Goal: Navigation & Orientation: Find specific page/section

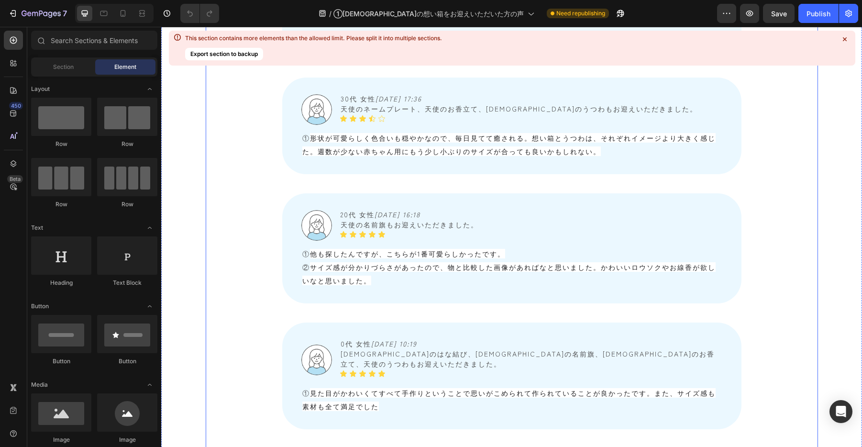
scroll to position [1414, 0]
click at [314, 248] on span "他も探したんですが、こちらが1番可愛らしかったです。" at bounding box center [407, 253] width 195 height 10
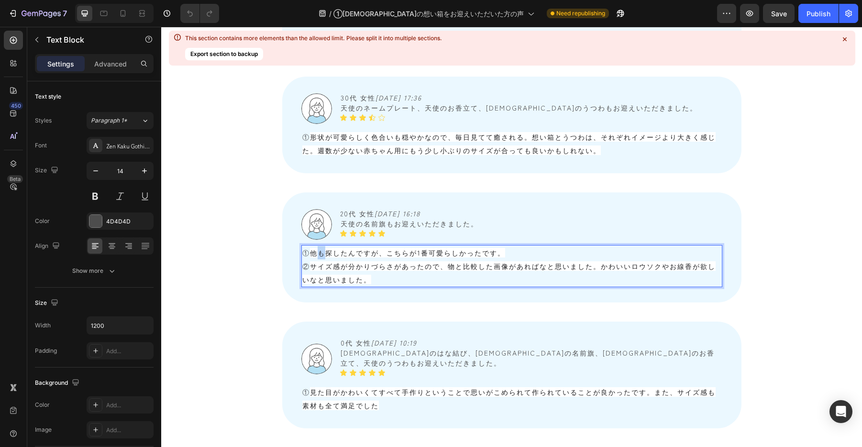
click at [314, 248] on span "他も探したんですが、こちらが1番可愛らしかったです。" at bounding box center [407, 253] width 195 height 10
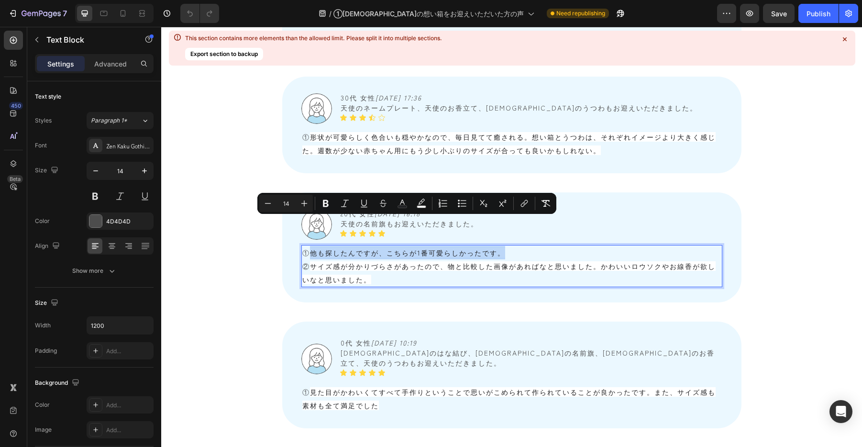
drag, startPoint x: 311, startPoint y: 219, endPoint x: 521, endPoint y: 218, distance: 209.9
click at [521, 246] on p "① 他も探したんですが、こちらが1番可愛らしかったです。" at bounding box center [511, 252] width 419 height 13
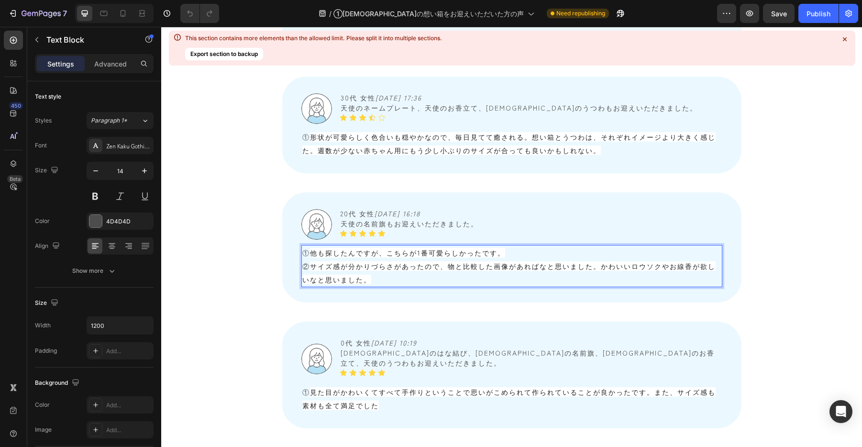
click at [384, 261] on span "サイズ感が分かりづらさがあったので、物と比較した画像があればなと思いました。かわいいロウソクやお線香が欲しいなと思いました。" at bounding box center [508, 272] width 413 height 23
click at [318, 248] on span "他も探したんですが、こちらが1番可愛らしかったです。" at bounding box center [407, 253] width 195 height 10
click at [543, 208] on div "Image 20代 女性　 [DATE] 16:18 [DEMOGRAPHIC_DATA]の名前旗もお迎えいただきました。 Text Block Icon I…" at bounding box center [511, 224] width 421 height 33
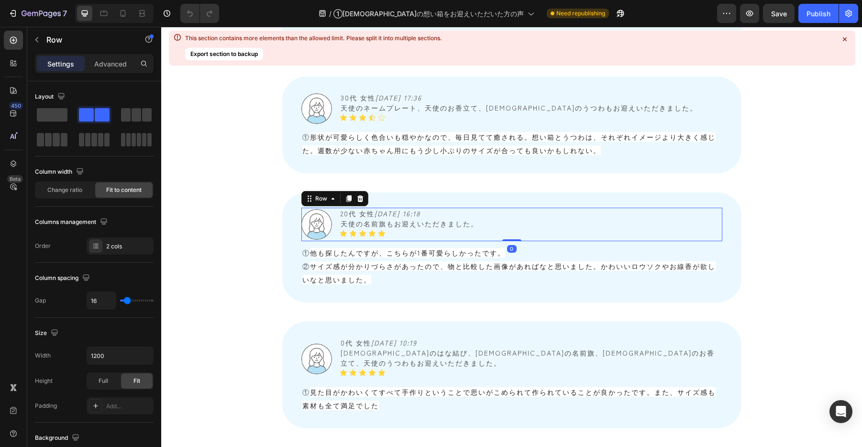
scroll to position [1384, 0]
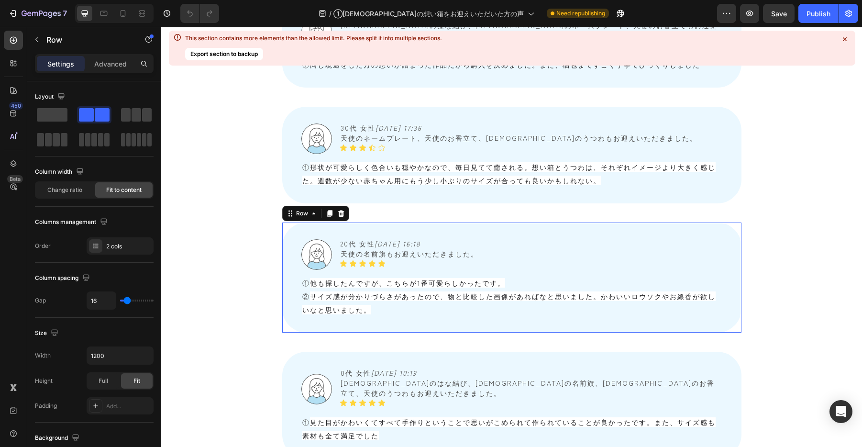
click at [289, 240] on div "Image 20代 女性　 [DATE] 16:18 [DEMOGRAPHIC_DATA]の名前旗もお迎えいただきました。 Text Block Icon I…" at bounding box center [511, 277] width 459 height 110
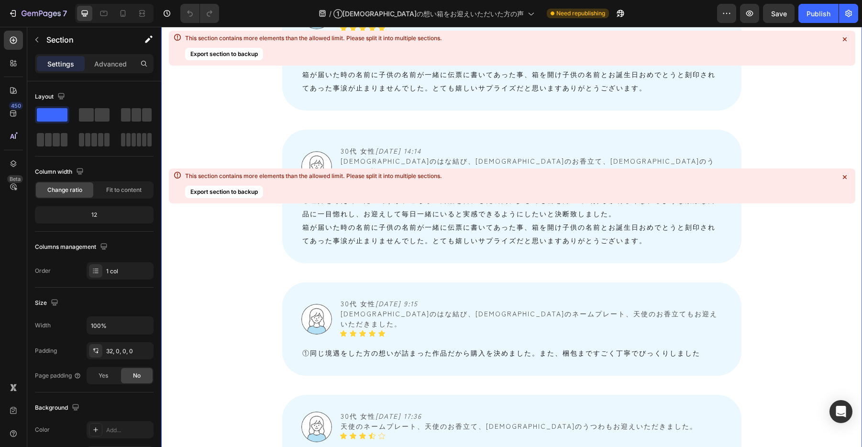
scroll to position [842, 0]
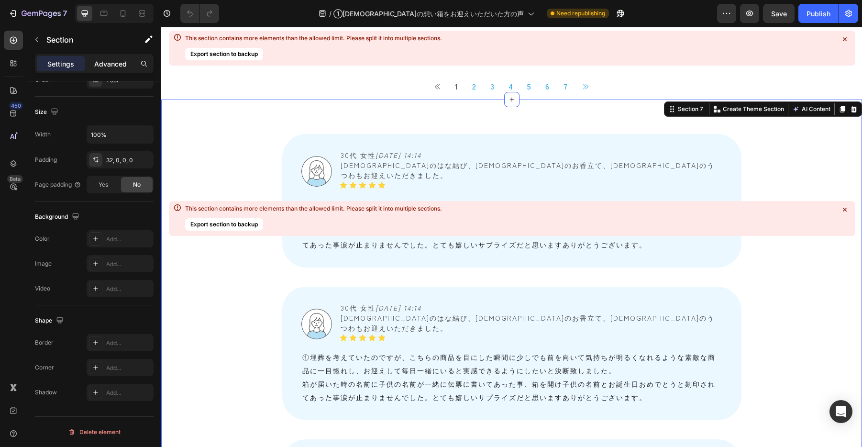
click at [112, 64] on p "Advanced" at bounding box center [110, 64] width 33 height 10
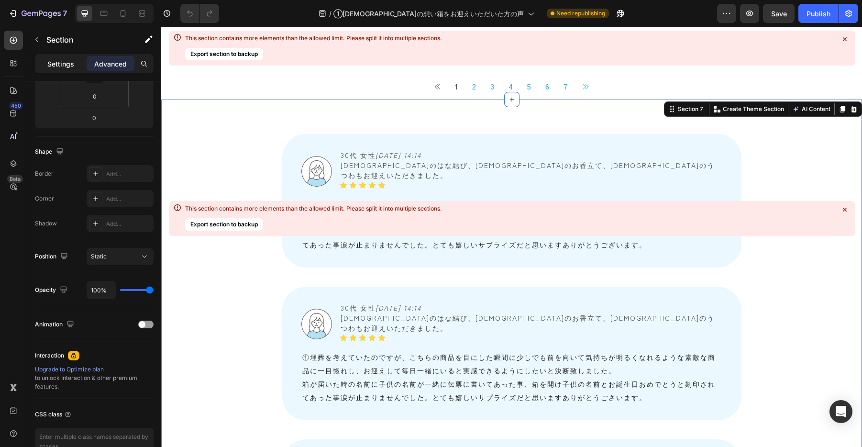
click at [59, 62] on p "Settings" at bounding box center [60, 64] width 27 height 10
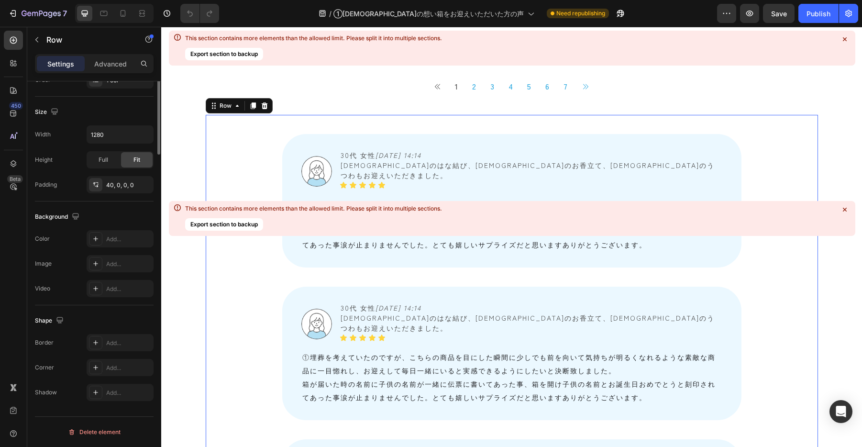
scroll to position [0, 0]
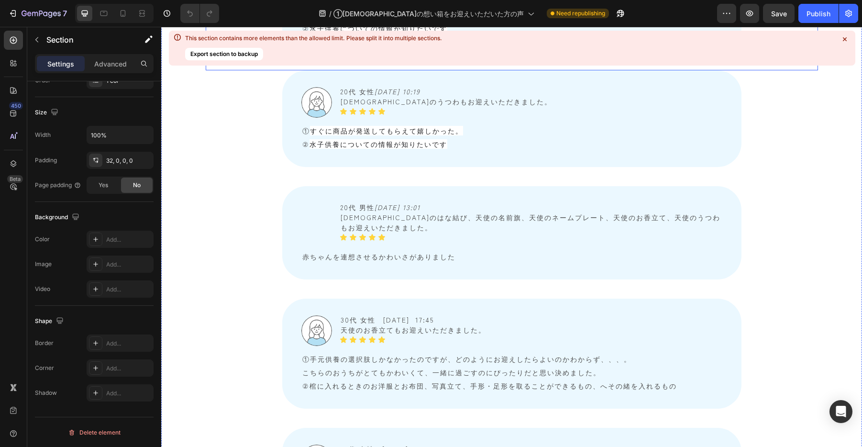
scroll to position [1845, 0]
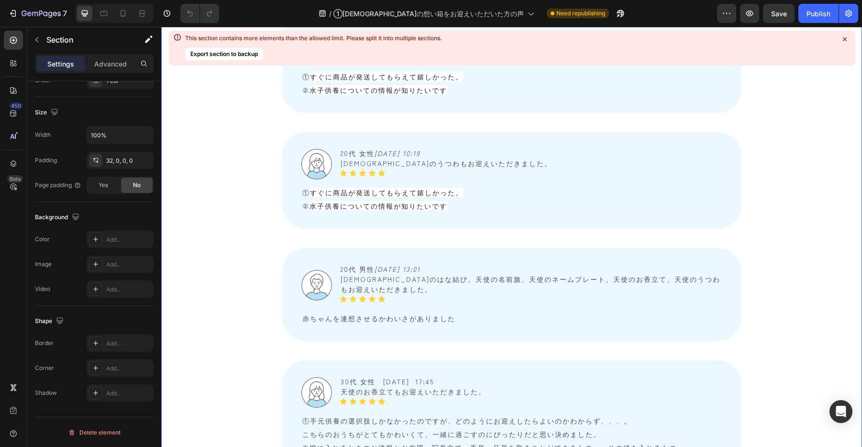
click at [185, 231] on div "Image 30代 女性　 [DATE] 14:14 [DEMOGRAPHIC_DATA]のはな結び、[DEMOGRAPHIC_DATA]のお香立て、天使のう…" at bounding box center [511, 259] width 700 height 2101
click at [187, 133] on div "Image 30代 女性　 [DATE] 14:14 [DEMOGRAPHIC_DATA]のはな結び、[DEMOGRAPHIC_DATA]のお香立て、天使のう…" at bounding box center [511, 259] width 700 height 2101
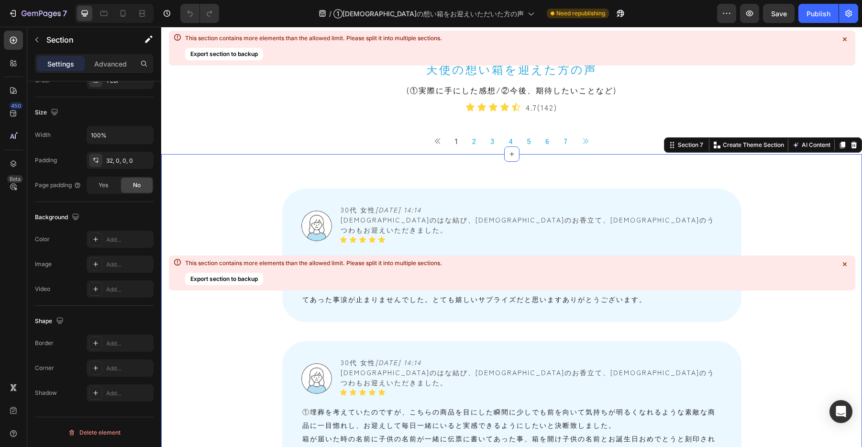
scroll to position [867, 0]
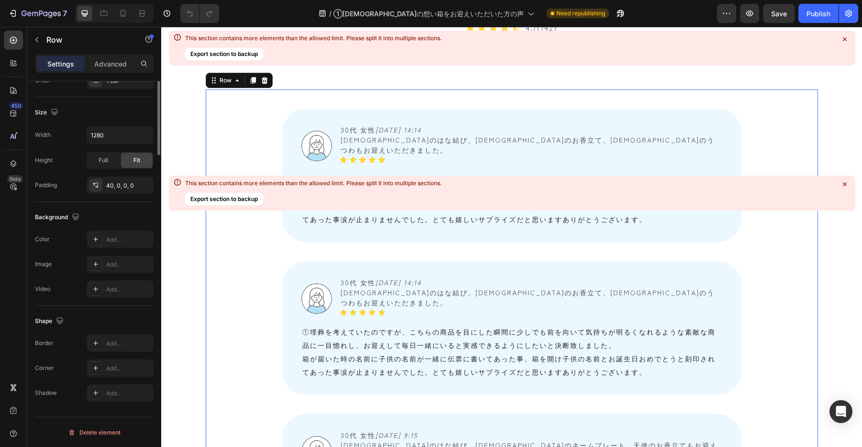
scroll to position [0, 0]
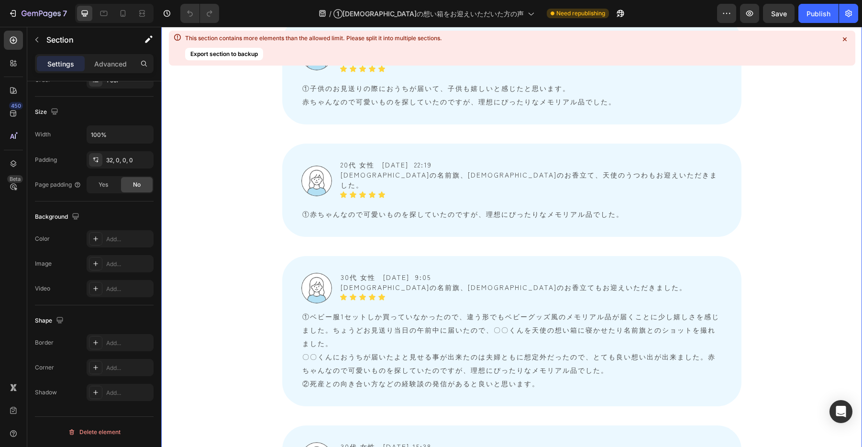
scroll to position [3166, 0]
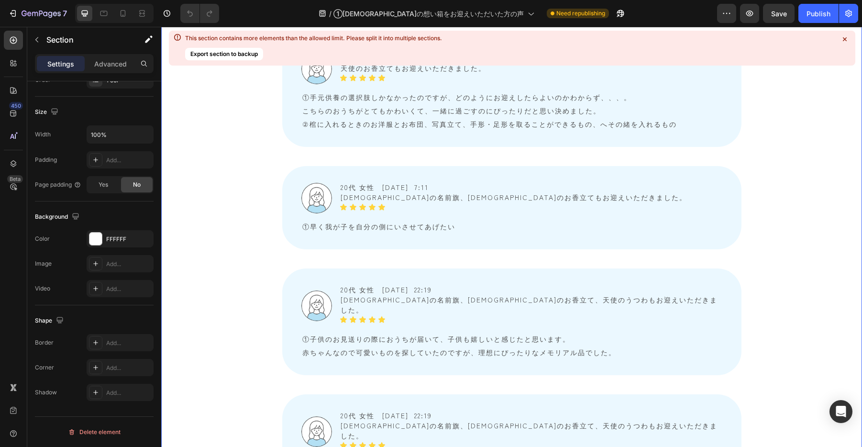
scroll to position [2167, 0]
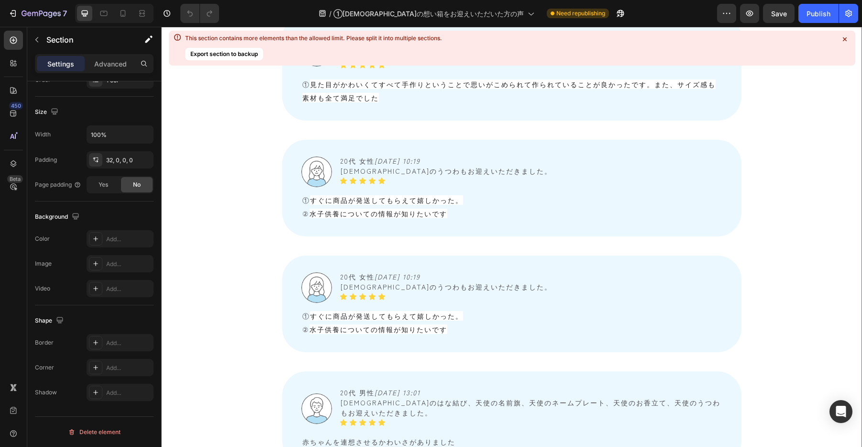
scroll to position [1700, 0]
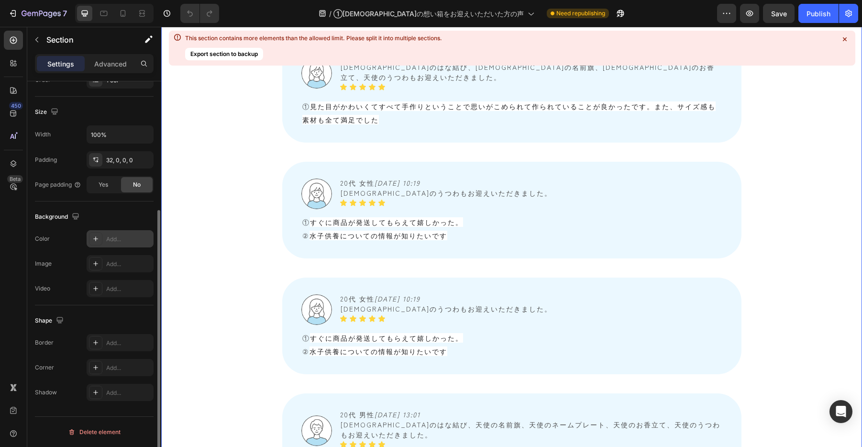
click at [93, 241] on icon at bounding box center [96, 239] width 8 height 8
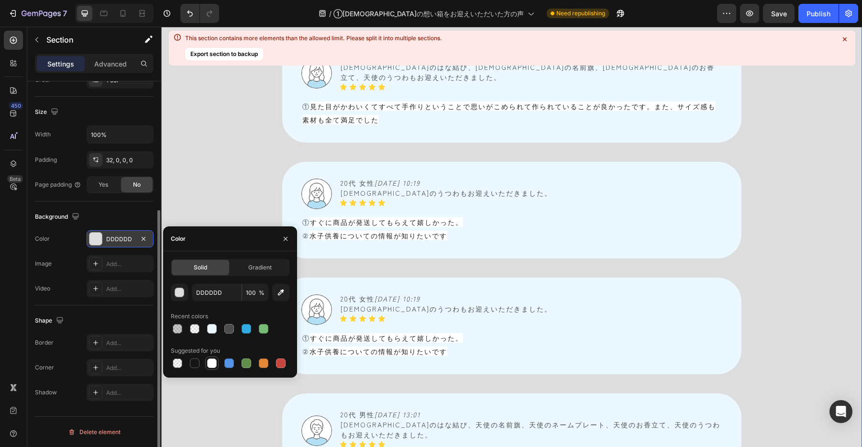
click at [214, 363] on div at bounding box center [212, 363] width 10 height 10
type input "FFFFFF"
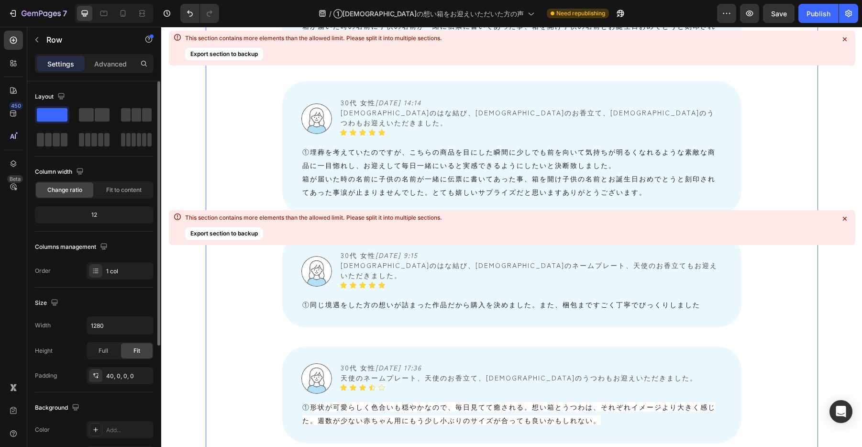
scroll to position [818, 0]
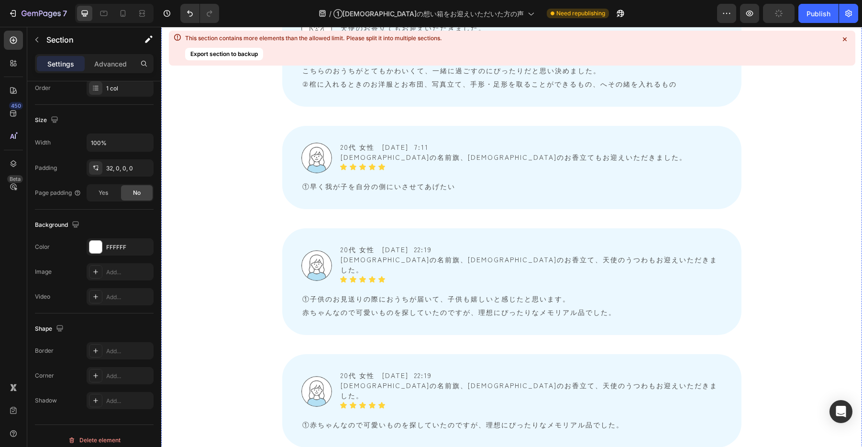
scroll to position [1978, 0]
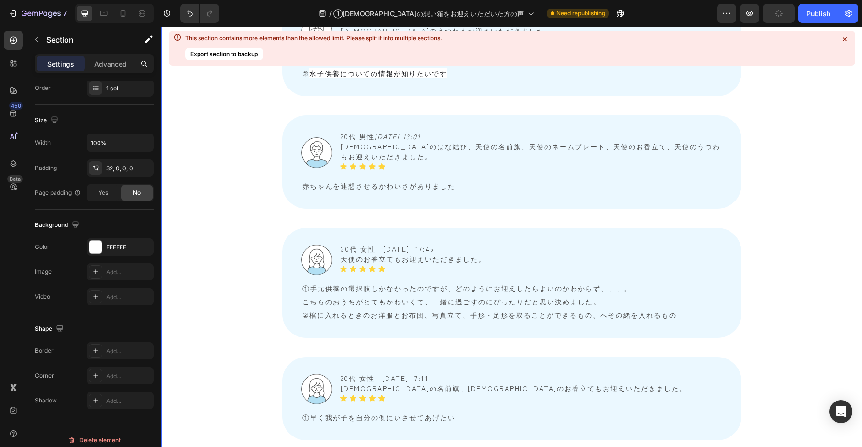
click at [176, 269] on div "Image 30代 女性　 [DATE] 14:14 [DEMOGRAPHIC_DATA]のはな結び、[DEMOGRAPHIC_DATA]のお香立て、天使のう…" at bounding box center [511, 127] width 700 height 2101
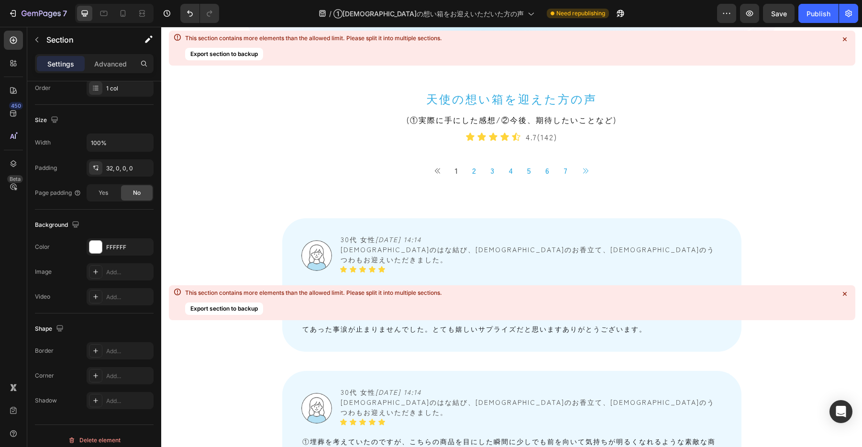
scroll to position [908, 0]
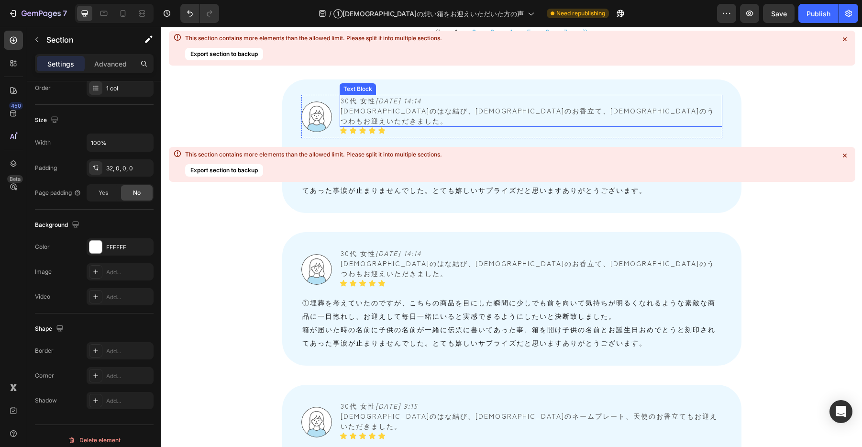
scroll to position [896, 0]
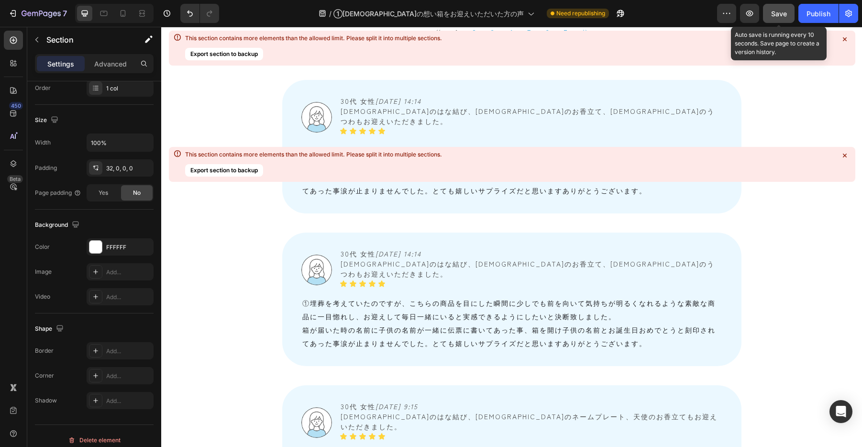
click at [773, 21] on button "Save" at bounding box center [779, 13] width 32 height 19
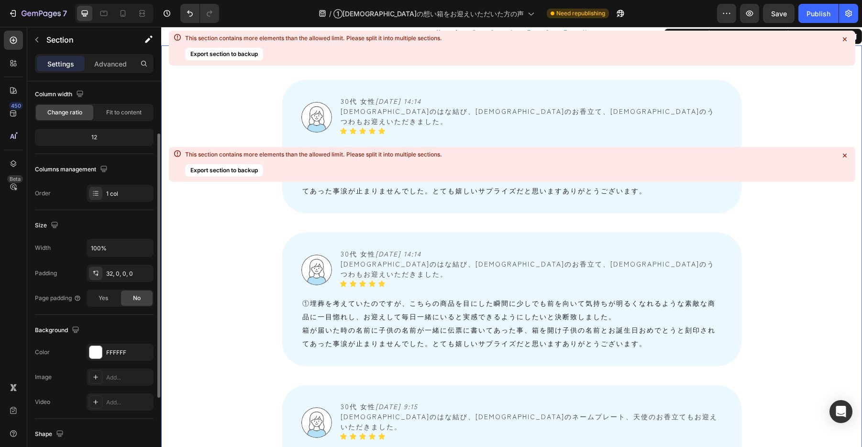
scroll to position [85, 0]
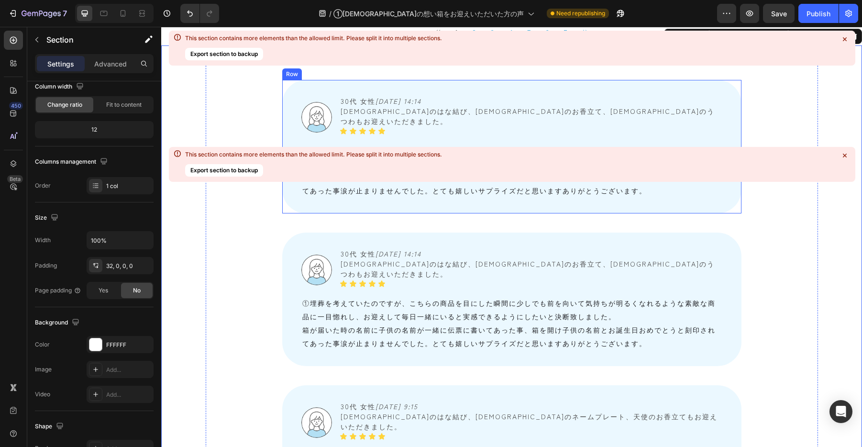
click at [284, 213] on div "Image 30代 女性　 [DATE] 14:14 [DEMOGRAPHIC_DATA]のはな結び、[DEMOGRAPHIC_DATA]のお香立て、天使のう…" at bounding box center [511, 146] width 459 height 133
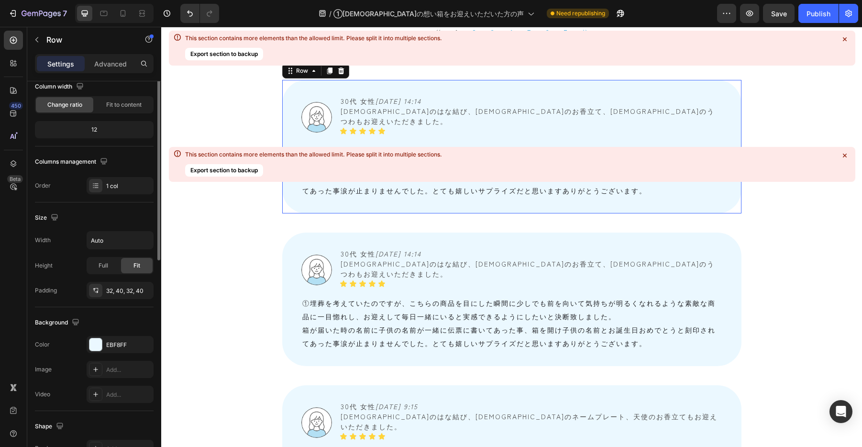
scroll to position [0, 0]
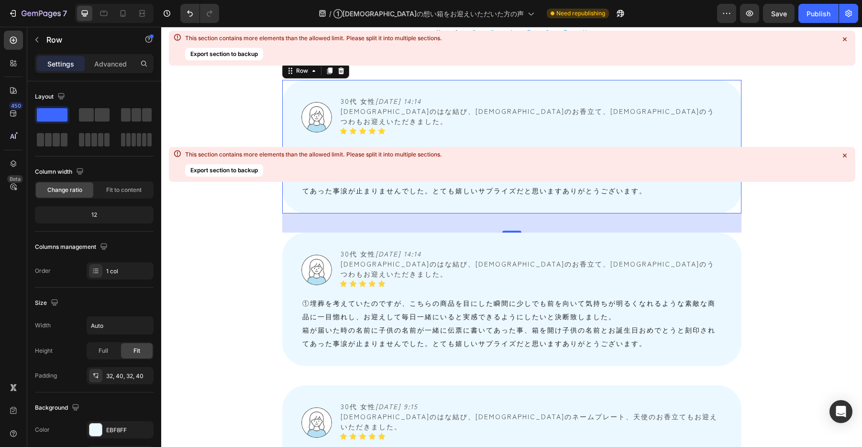
click at [290, 213] on div "Image 30代 女性　 [DATE] 14:14 [DEMOGRAPHIC_DATA]のはな結び、[DEMOGRAPHIC_DATA]のお香立て、天使のう…" at bounding box center [511, 146] width 459 height 133
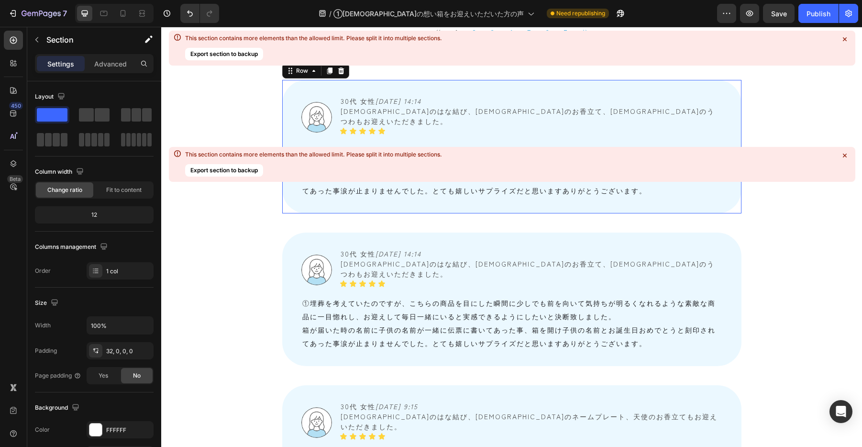
click at [287, 201] on div "Image 30代 女性　 [DATE] 14:14 [DEMOGRAPHIC_DATA]のはな結び、[DEMOGRAPHIC_DATA]のお香立て、天使のう…" at bounding box center [511, 146] width 459 height 133
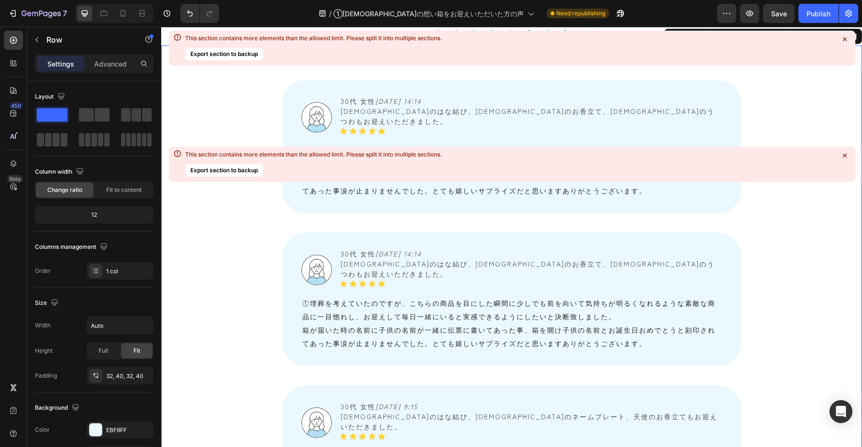
click at [288, 197] on div "Image 30代 女性　 [DATE] 14:14 [DEMOGRAPHIC_DATA]のはな結び、[DEMOGRAPHIC_DATA]のお香立て、天使のう…" at bounding box center [511, 146] width 459 height 133
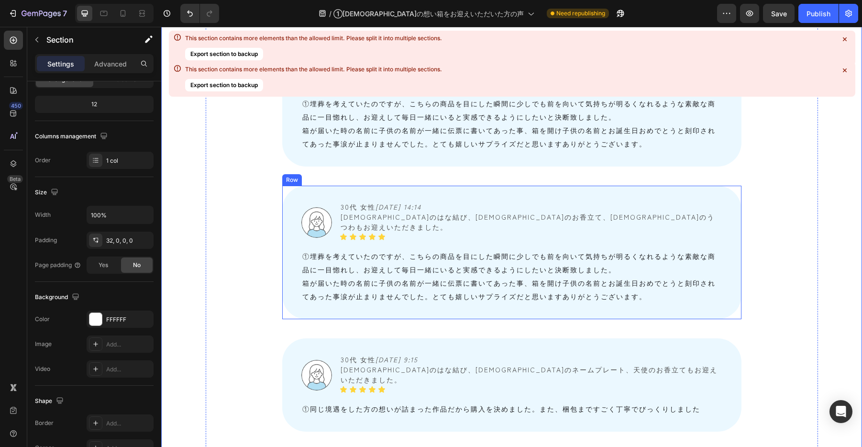
scroll to position [968, 0]
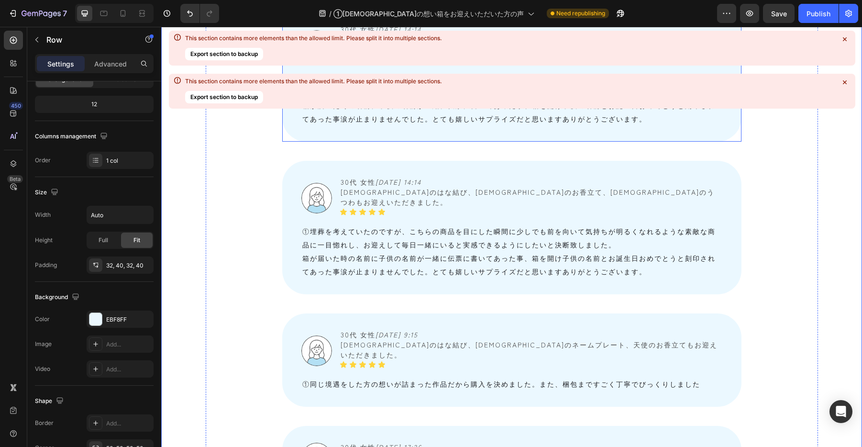
click at [293, 142] on div "Image 30代 女性　 [DATE] 14:14 [DEMOGRAPHIC_DATA]のはな結び、[DEMOGRAPHIC_DATA]のお香立て、天使のう…" at bounding box center [511, 74] width 459 height 133
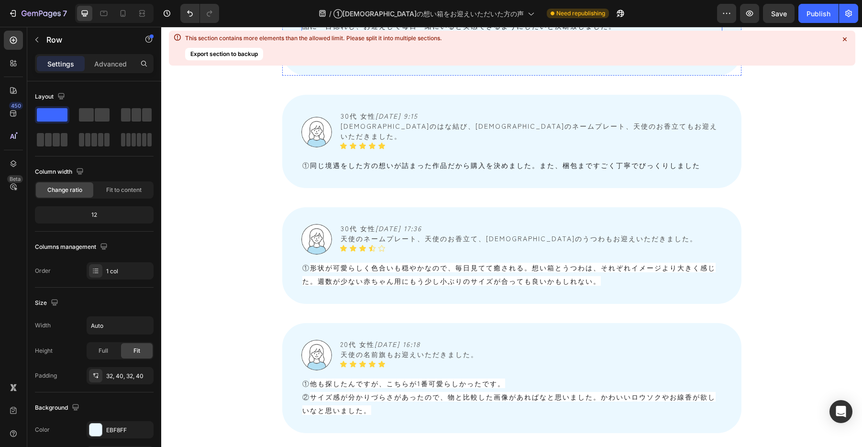
scroll to position [1289, 0]
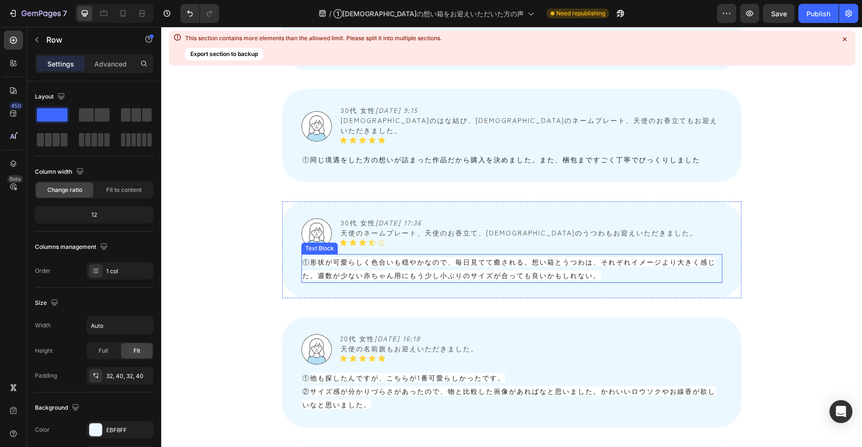
click at [341, 257] on span "形状が可愛らしく色合いも穏やかなので、毎日見てて癒される。想い箱とうつわは、それぞれイメージより大きく感じた。週数が少ない赤ちゃん用にもう少し小ぶりのサイズが…" at bounding box center [508, 268] width 413 height 23
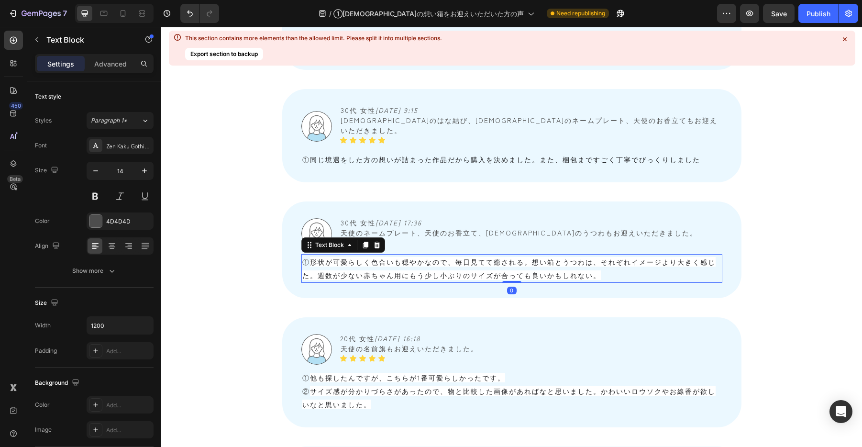
click at [312, 257] on span "形状が可愛らしく色合いも穏やかなので、毎日見てて癒される。想い箱とうつわは、それぞれイメージより大きく感じた。週数が少ない赤ちゃん用にもう少し小ぶりのサイズが…" at bounding box center [508, 268] width 413 height 23
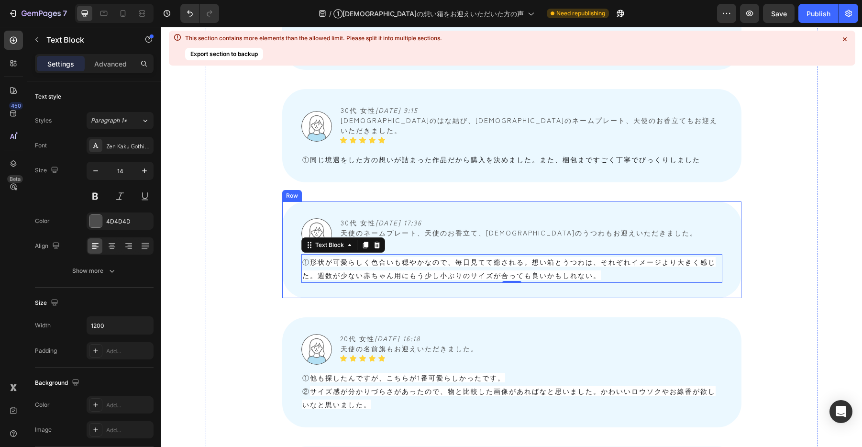
click at [498, 201] on div "Image 30代 女性　 [DATE] 17:36 天使のネームプレート、天使のお香立て、天使のうつわもお迎えいただきました。 Text Block Ico…" at bounding box center [511, 249] width 459 height 97
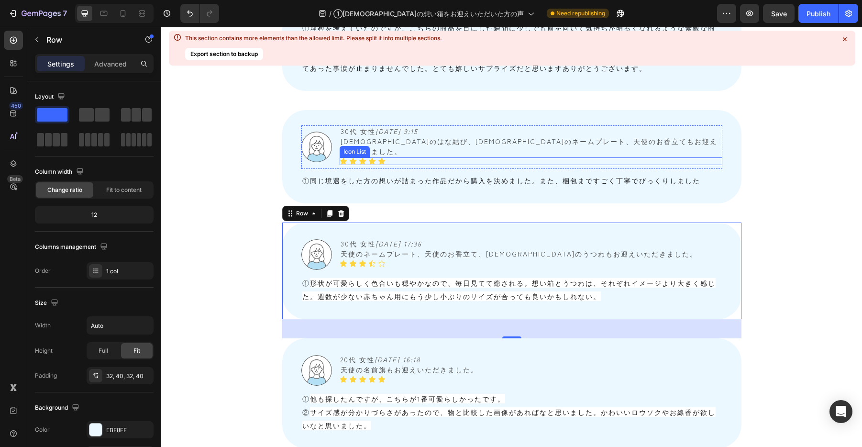
scroll to position [1153, 0]
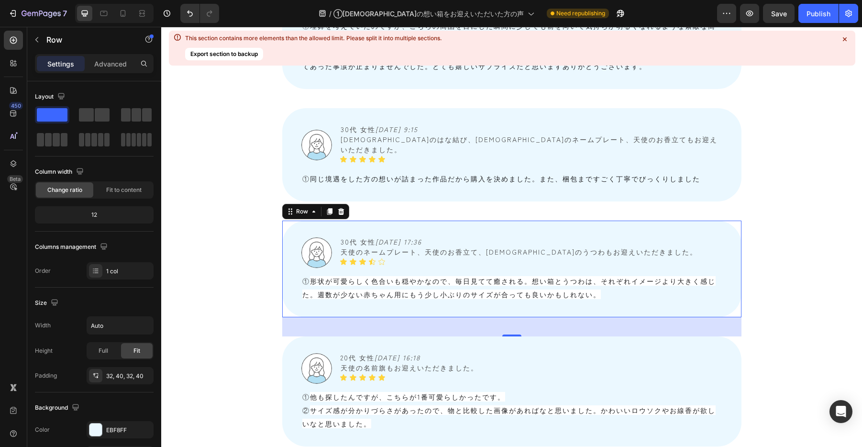
click at [479, 220] on div "Image 30代 女性　 [DATE] 17:36 天使のネームプレート、天使のお香立て、天使のうつわもお迎えいただきました。 Text Block Ico…" at bounding box center [511, 268] width 459 height 97
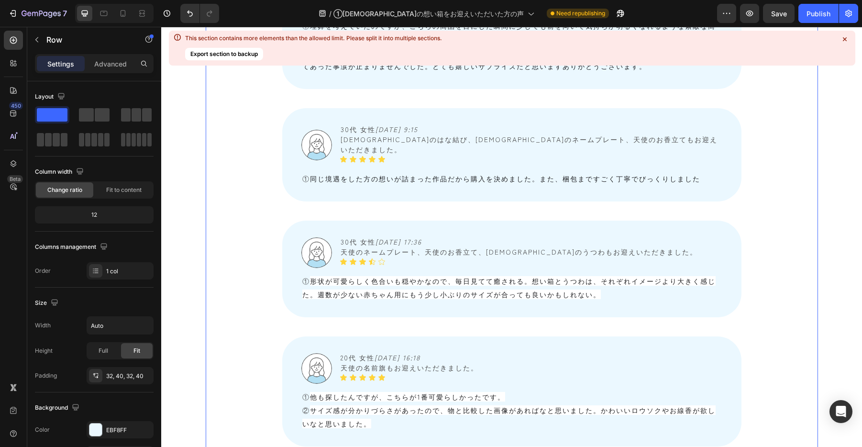
click at [466, 178] on div "Image 30代 女性　 [DATE] 14:14 [DEMOGRAPHIC_DATA]のはな結び、[DEMOGRAPHIC_DATA]のお香立て、天使のう…" at bounding box center [512, 255] width 612 height 904
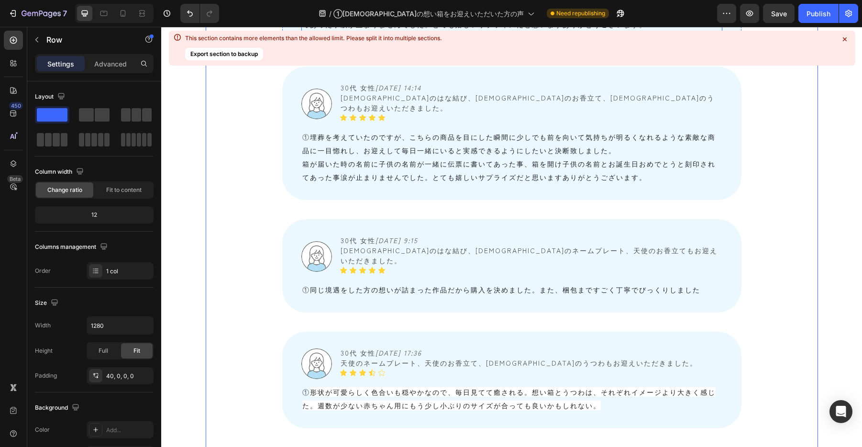
scroll to position [1271, 0]
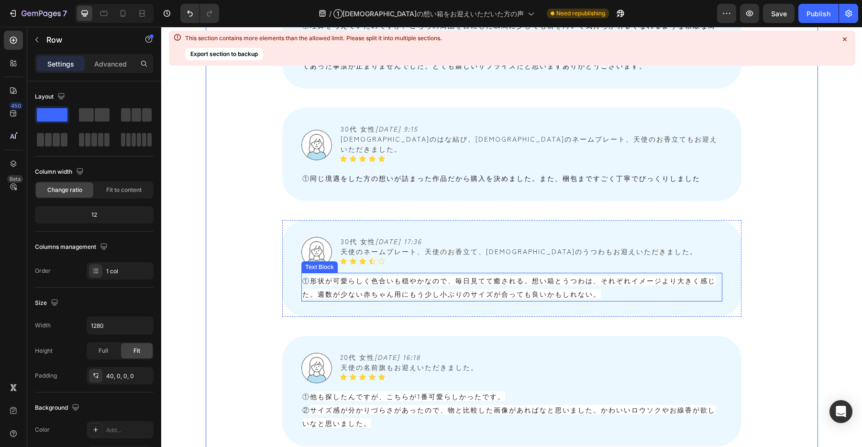
click at [317, 275] on span "形状が可愛らしく色合いも穏やかなので、毎日見てて癒される。想い箱とうつわは、それぞれイメージより大きく感じた。週数が少ない赤ちゃん用にもう少し小ぶりのサイズが…" at bounding box center [508, 286] width 413 height 23
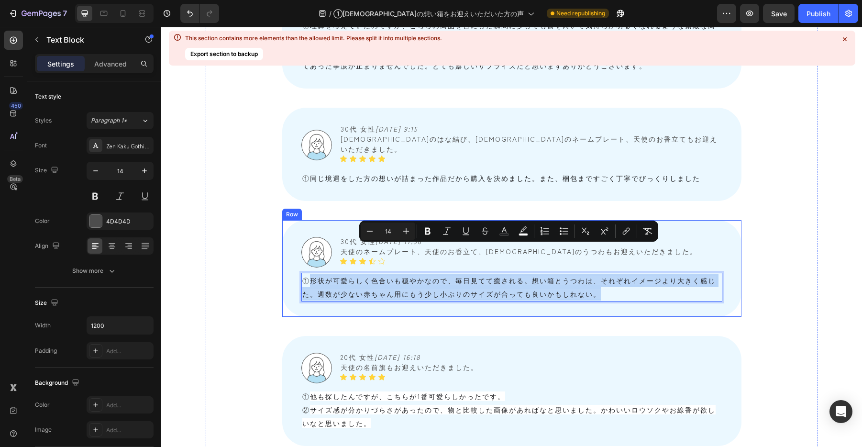
drag, startPoint x: 311, startPoint y: 250, endPoint x: 584, endPoint y: 267, distance: 273.5
click at [584, 275] on span "形状が可愛らしく色合いも穏やかなので、毎日見てて癒される。想い箱とうつわは、それぞれイメージより大きく感じた。週数が少ない赤ちゃん用にもう少し小ぶりのサイズが…" at bounding box center [508, 286] width 413 height 23
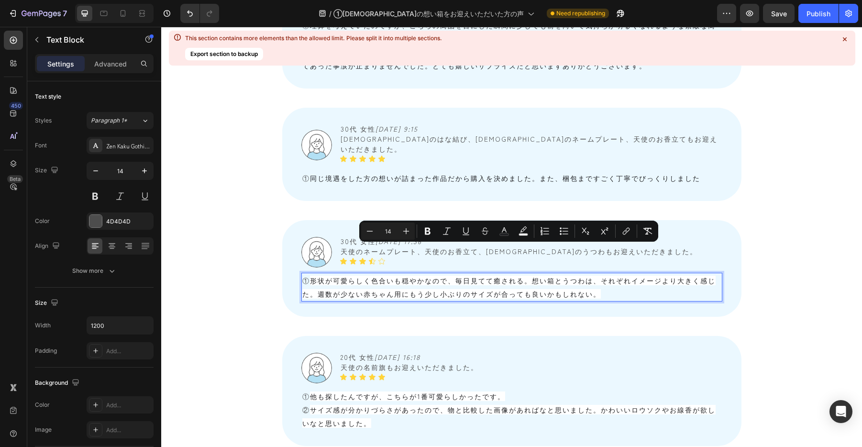
click at [601, 273] on p "① 形状が可愛らしく色合いも穏やかなので、毎日見てて癒される。想い箱とうつわは、それぞれイメージより大きく感じた。週数が少ない赤ちゃん用にもう少し小ぶりのサイ…" at bounding box center [511, 286] width 419 height 27
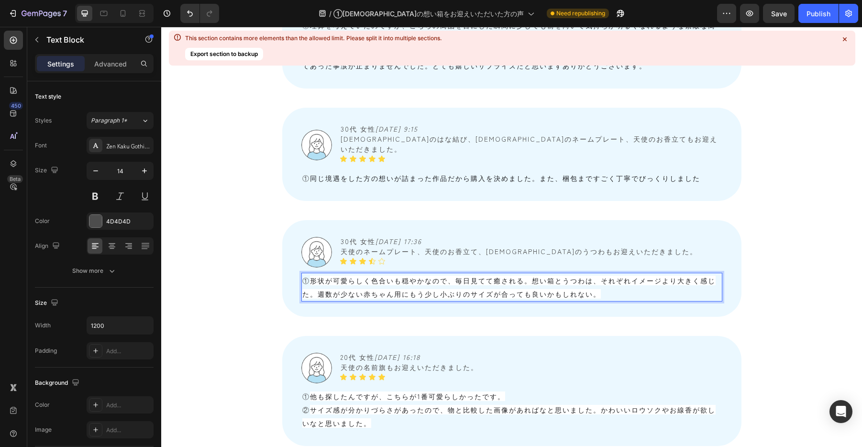
scroll to position [1182, 0]
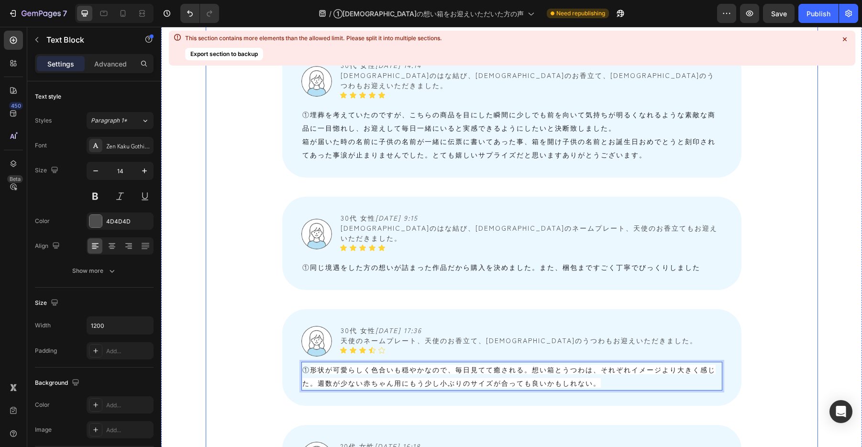
click at [282, 260] on div "Image 30代 女性　 [DATE] 14:14 [DEMOGRAPHIC_DATA]のはな結び、[DEMOGRAPHIC_DATA]のお香立て、天使のう…" at bounding box center [512, 343] width 612 height 904
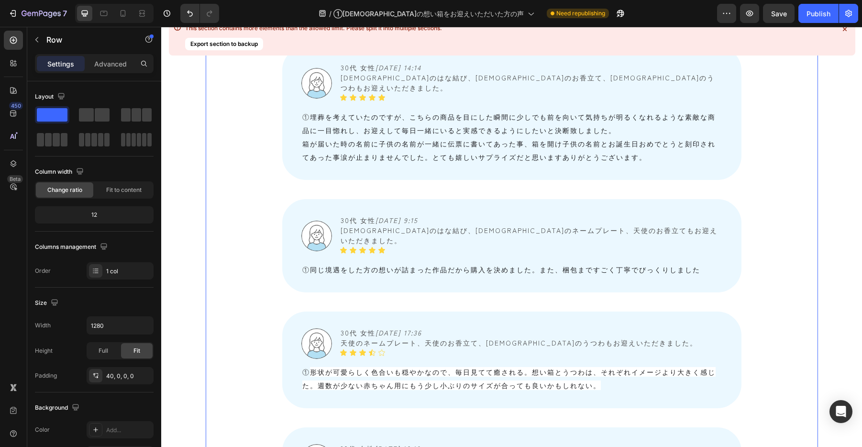
scroll to position [905, 0]
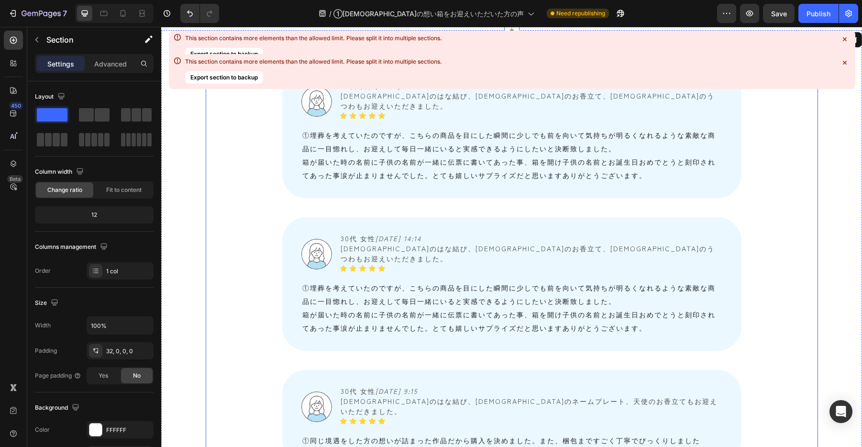
scroll to position [920, 0]
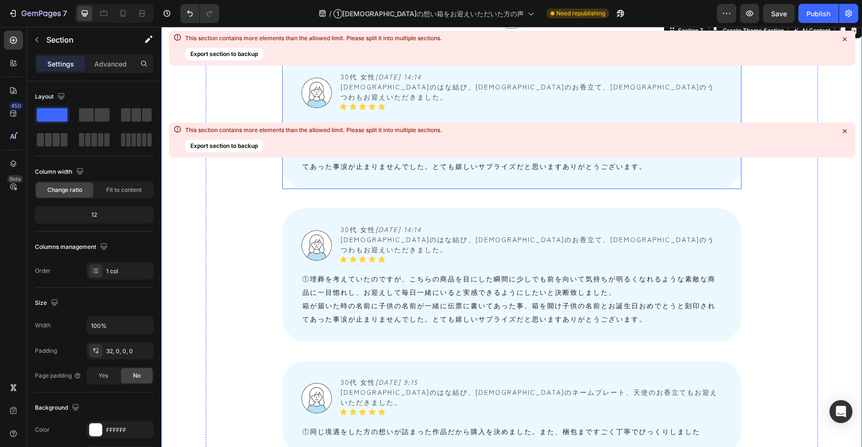
click at [287, 189] on div "Image 30代 女性　 [DATE] 14:14 [DEMOGRAPHIC_DATA]のはな結び、[DEMOGRAPHIC_DATA]のお香立て、天使のう…" at bounding box center [511, 121] width 459 height 133
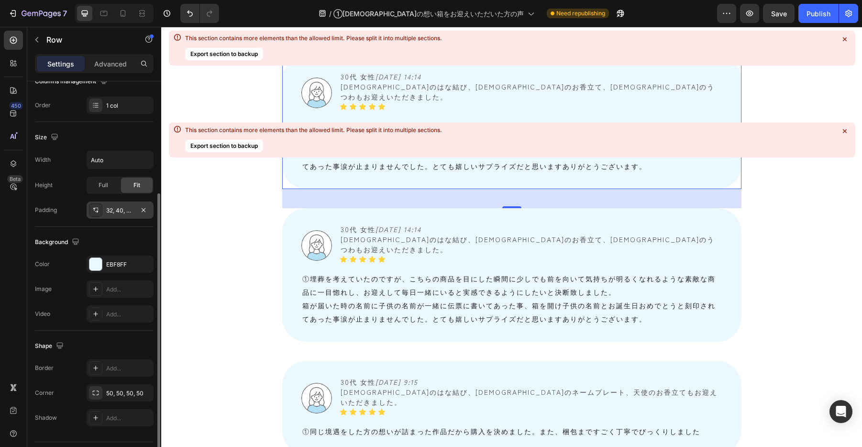
scroll to position [166, 0]
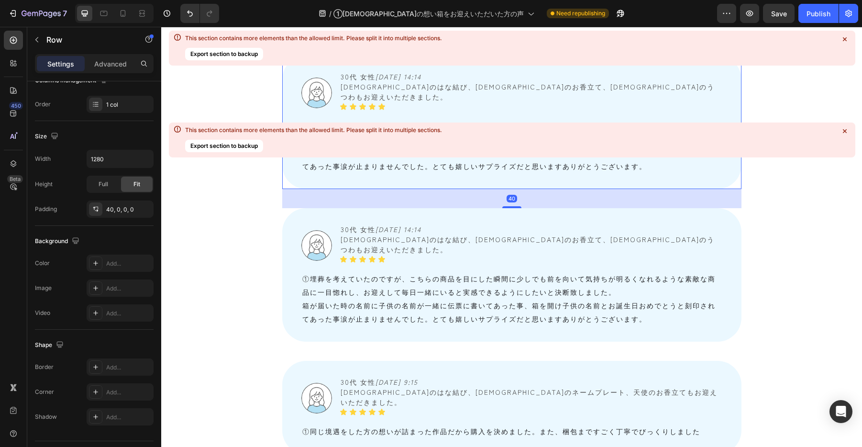
click at [292, 189] on div "Image 30代 女性　 [DATE] 14:14 [DEMOGRAPHIC_DATA]のはな結び、[DEMOGRAPHIC_DATA]のお香立て、天使のう…" at bounding box center [511, 121] width 459 height 133
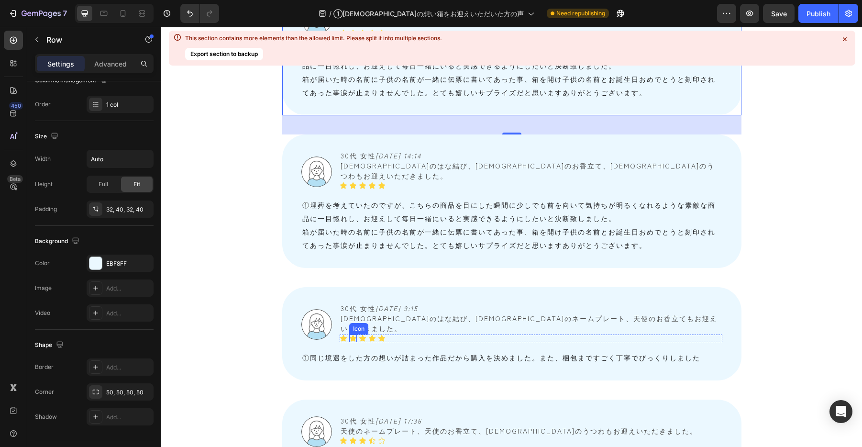
scroll to position [1089, 0]
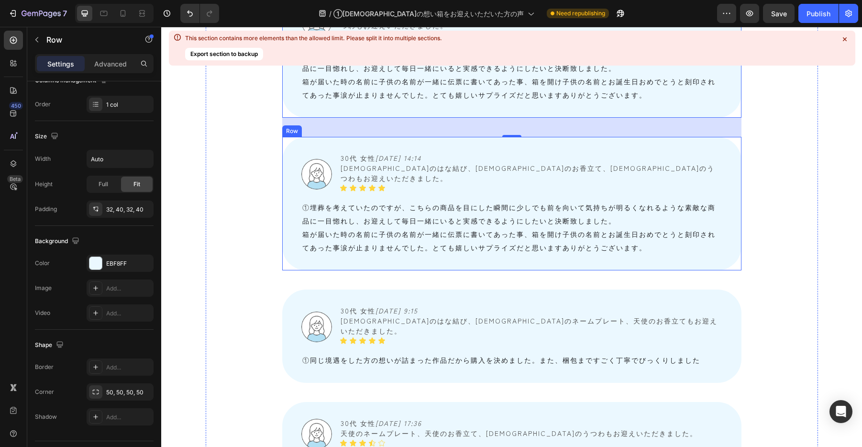
click at [290, 199] on div "Image 30代 女性　 [DATE] 14:14 [DEMOGRAPHIC_DATA]のはな結び、[DEMOGRAPHIC_DATA]のお香立て、天使のう…" at bounding box center [511, 203] width 459 height 133
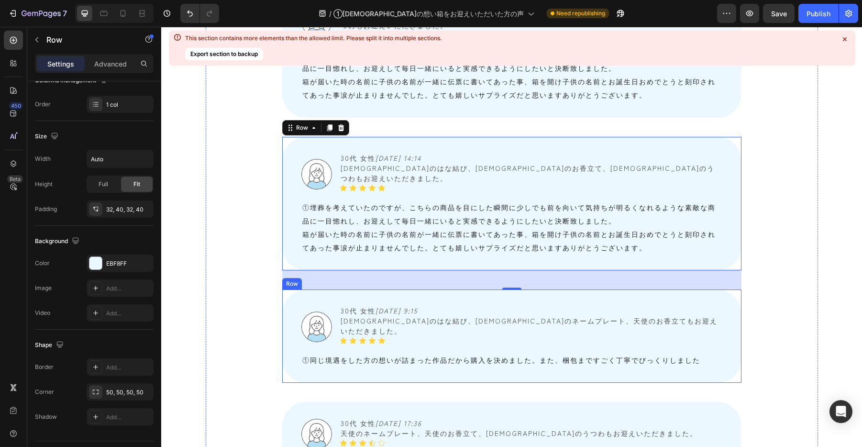
click at [290, 309] on div "Image 30代 女性　 [DATE] 9:15 [DEMOGRAPHIC_DATA]のはな結び、天使のネームプレート、天使のお香立てもお迎えいただきました…" at bounding box center [511, 335] width 459 height 93
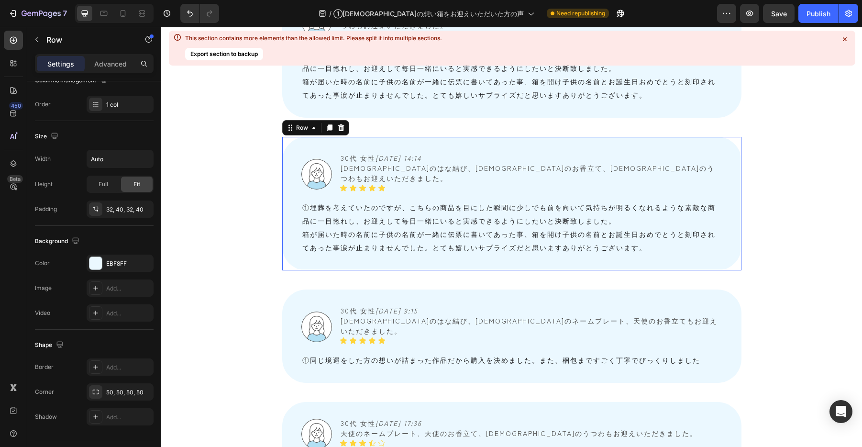
click at [292, 178] on div "Image 30代 女性　 [DATE] 14:14 [DEMOGRAPHIC_DATA]のはな結び、[DEMOGRAPHIC_DATA]のお香立て、天使のう…" at bounding box center [511, 203] width 459 height 133
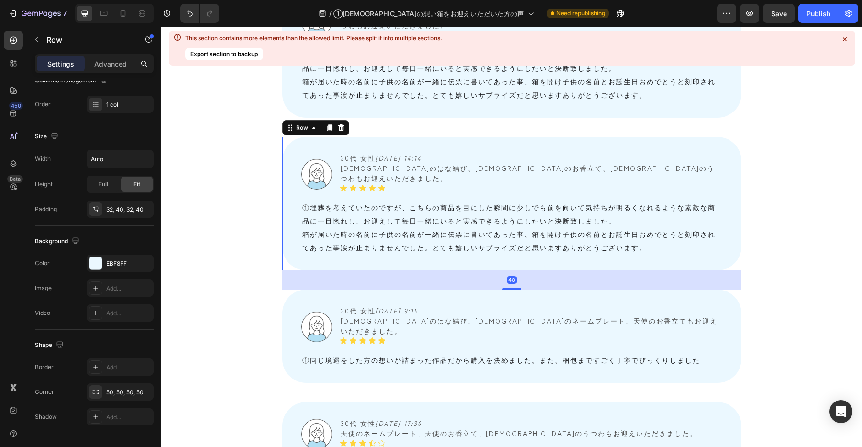
scroll to position [1035, 0]
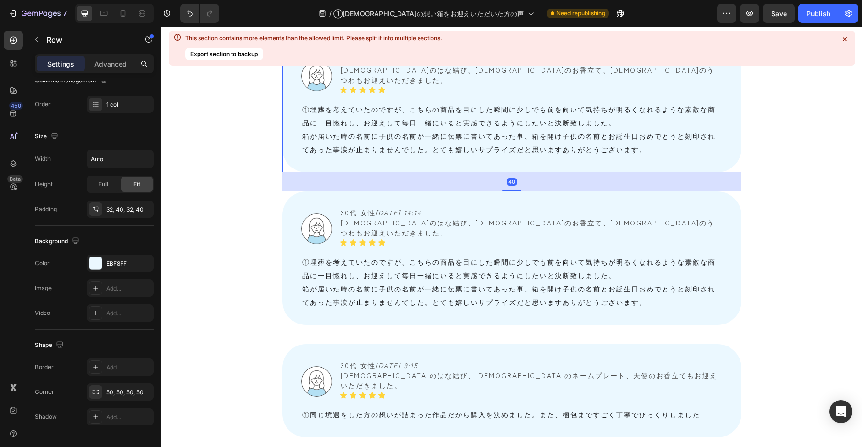
click at [292, 133] on div "Image 30代 女性　 [DATE] 14:14 [DEMOGRAPHIC_DATA]のはな結び、[DEMOGRAPHIC_DATA]のお香立て、天使のう…" at bounding box center [511, 105] width 459 height 133
click at [284, 229] on div "Image 30代 女性　 [DATE] 14:14 [DEMOGRAPHIC_DATA]のはな結び、[DEMOGRAPHIC_DATA]のお香立て、天使のう…" at bounding box center [511, 257] width 459 height 133
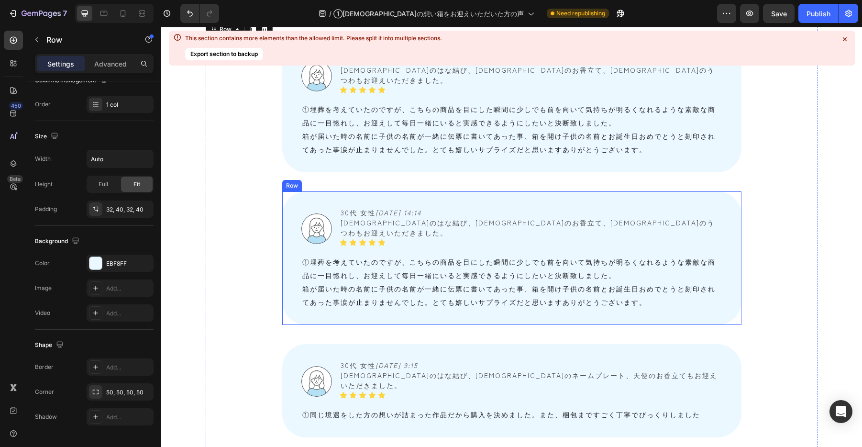
click at [287, 213] on div "Image 30代 女性　 [DATE] 14:14 [DEMOGRAPHIC_DATA]のはな結び、[DEMOGRAPHIC_DATA]のお香立て、天使のう…" at bounding box center [511, 257] width 459 height 133
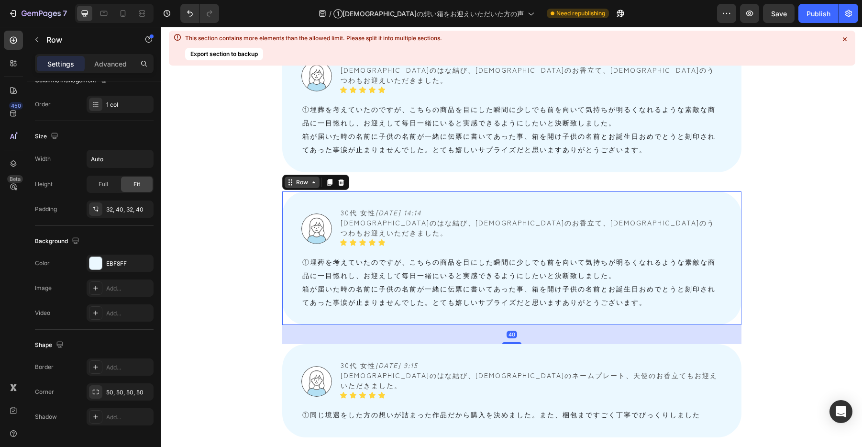
click at [294, 178] on div "Row" at bounding box center [302, 182] width 16 height 9
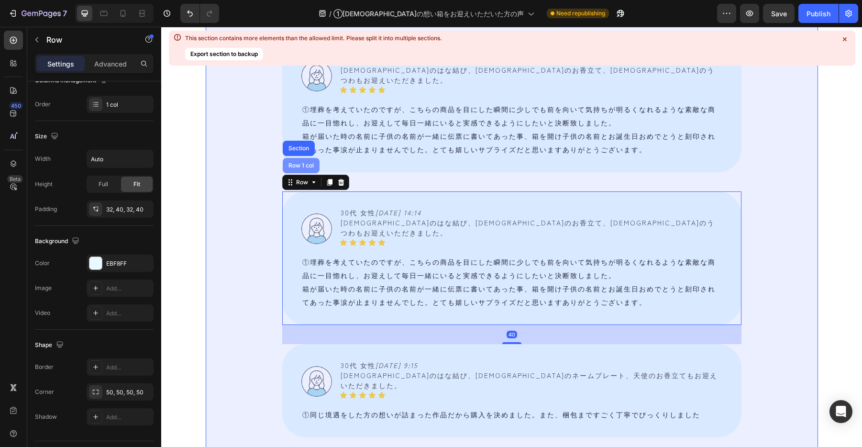
click at [296, 163] on div "Row 1 col" at bounding box center [300, 166] width 29 height 6
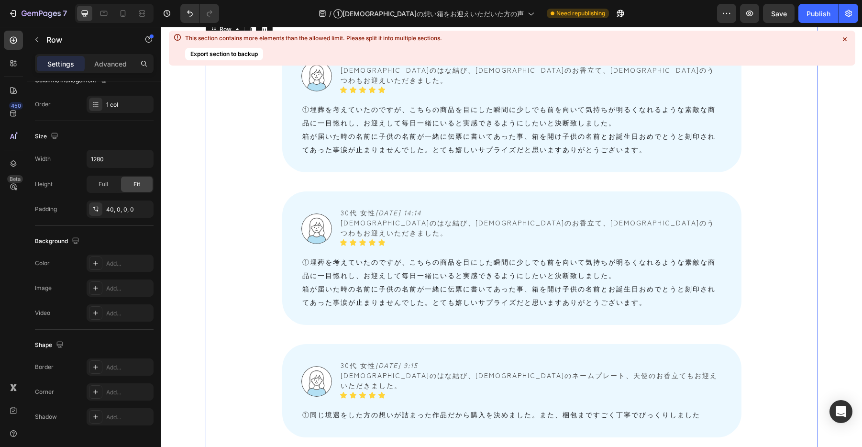
scroll to position [1005, 0]
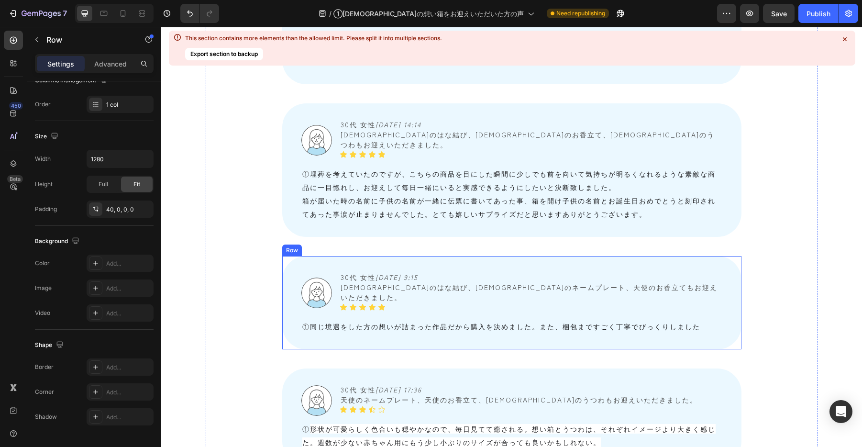
click at [298, 256] on div "Image 30代 女性　 [DATE] 9:15 [DEMOGRAPHIC_DATA]のはな結び、天使のネームプレート、天使のお香立てもお迎えいただきました…" at bounding box center [511, 302] width 459 height 93
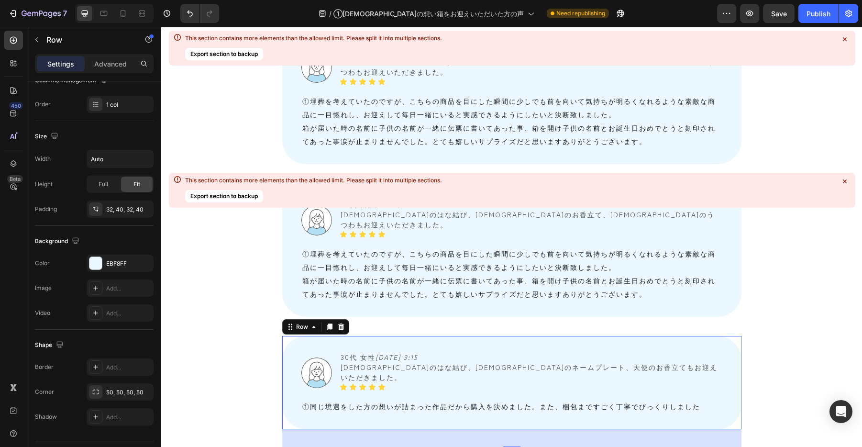
scroll to position [882, 0]
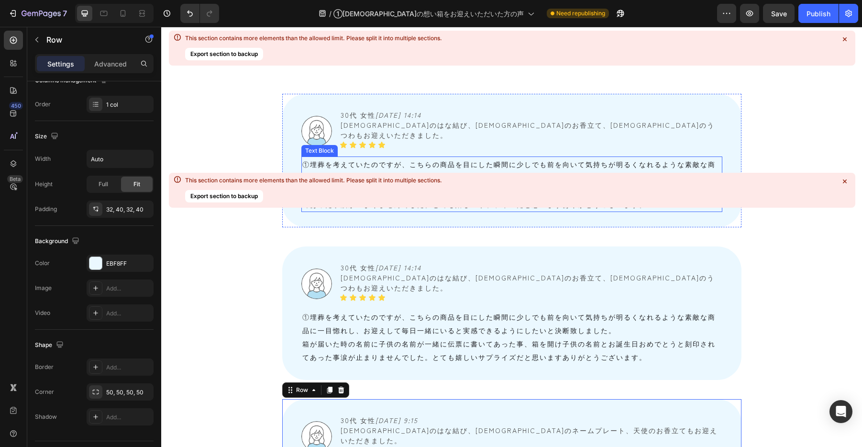
click at [378, 182] on span "埋葬を考えていたのですが、こちらの商品を目にした瞬間に少しでも前を向いて気持ちが明るくなれるような素敵な商品に一目惚れし、お迎えして毎日一緒にいると実感できる…" at bounding box center [508, 170] width 413 height 23
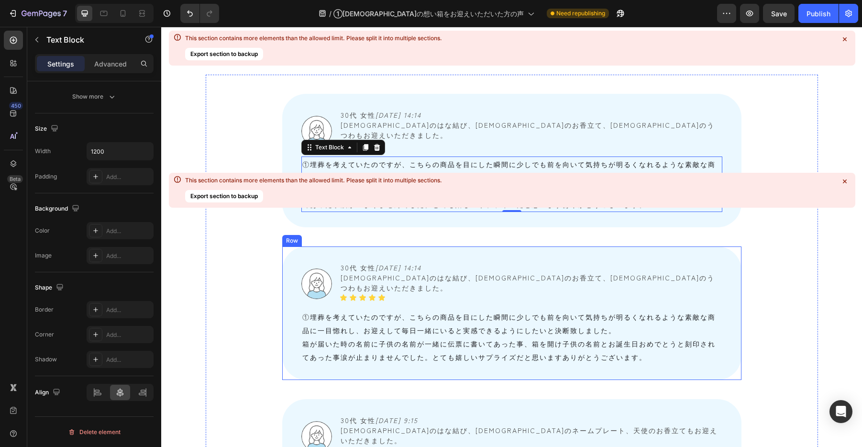
scroll to position [962, 0]
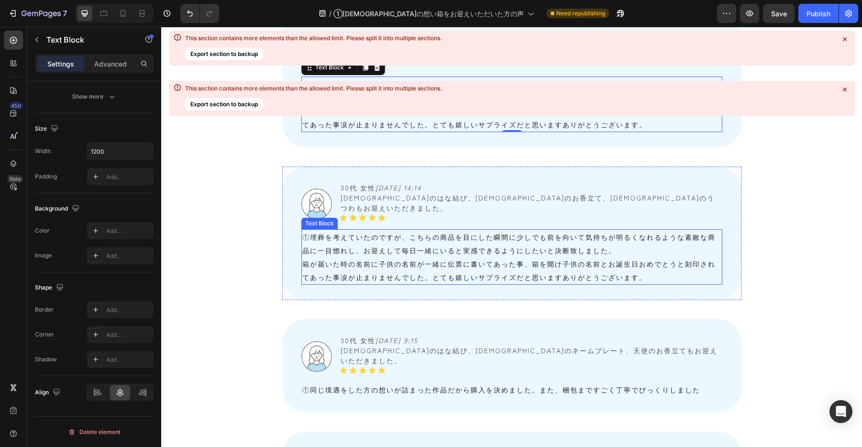
click at [397, 257] on p "① 埋葬を考えていたのですが、こちらの商品を目にした瞬間に少しでも前を向いて気持ちが明るくなれるような素敵な商品に一目惚れし、お迎えして毎日一緒にいると実感で…" at bounding box center [511, 243] width 419 height 27
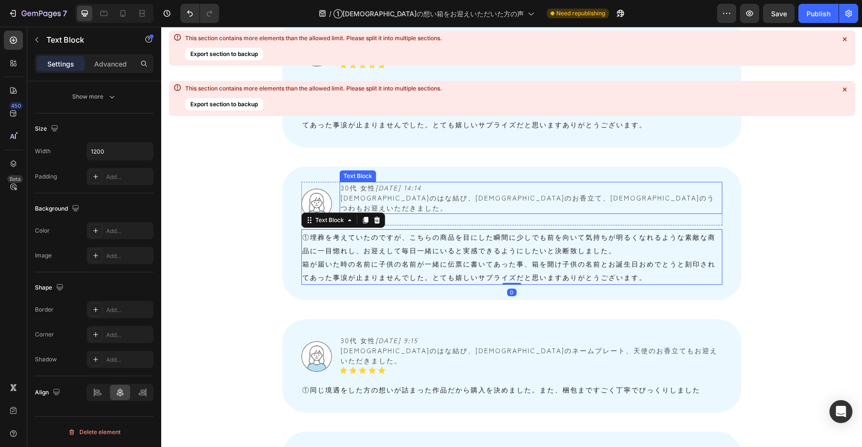
click at [448, 212] on span "[DEMOGRAPHIC_DATA]のはな結び、[DEMOGRAPHIC_DATA]のお香立て、[DEMOGRAPHIC_DATA]のうつわもお迎えいただきま…" at bounding box center [527, 203] width 374 height 20
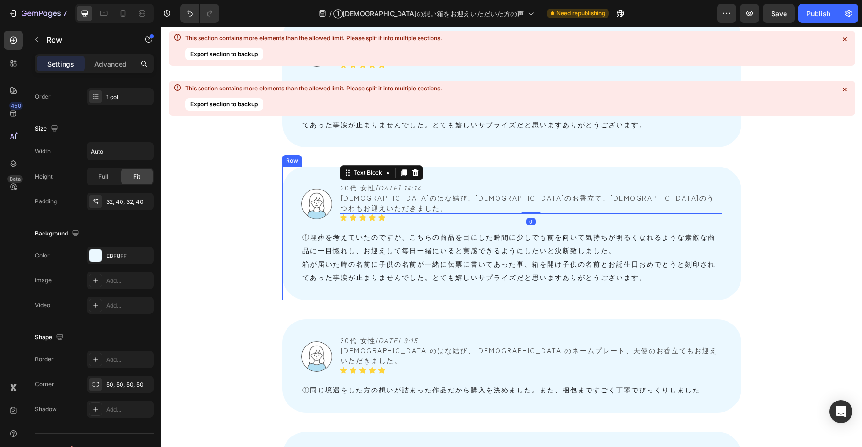
click at [287, 289] on div "Image 30代 女性　 [DATE] 14:14 [DEMOGRAPHIC_DATA]のはな結び、[DEMOGRAPHIC_DATA]のお香立て、天使のう…" at bounding box center [511, 232] width 459 height 133
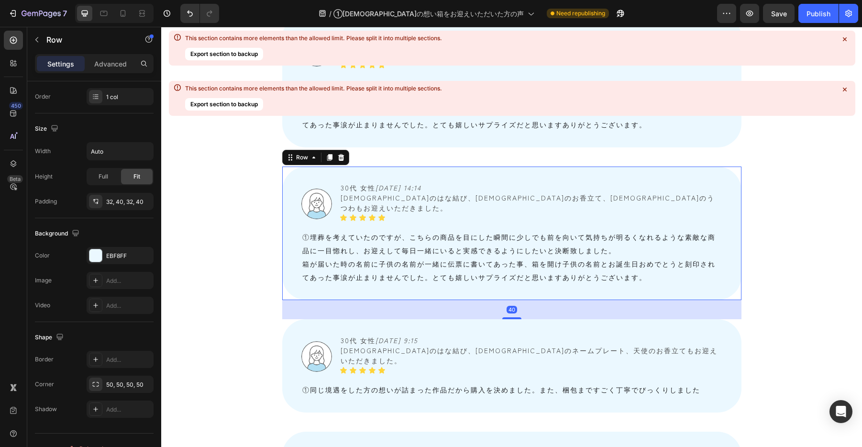
scroll to position [0, 0]
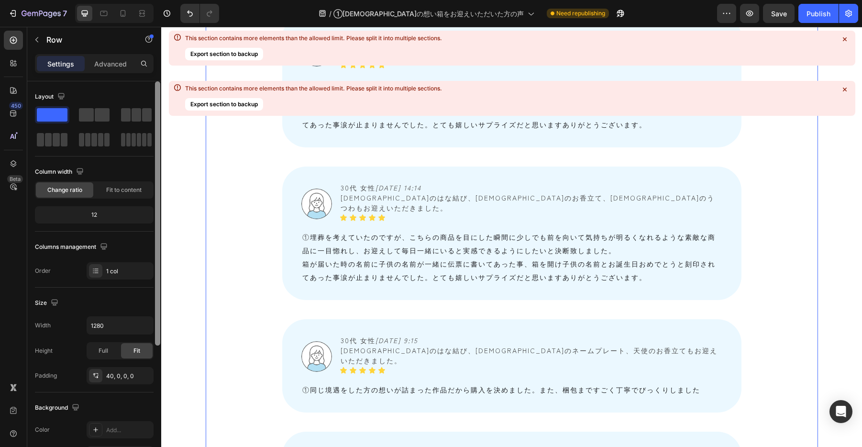
click at [158, 301] on div at bounding box center [157, 213] width 5 height 264
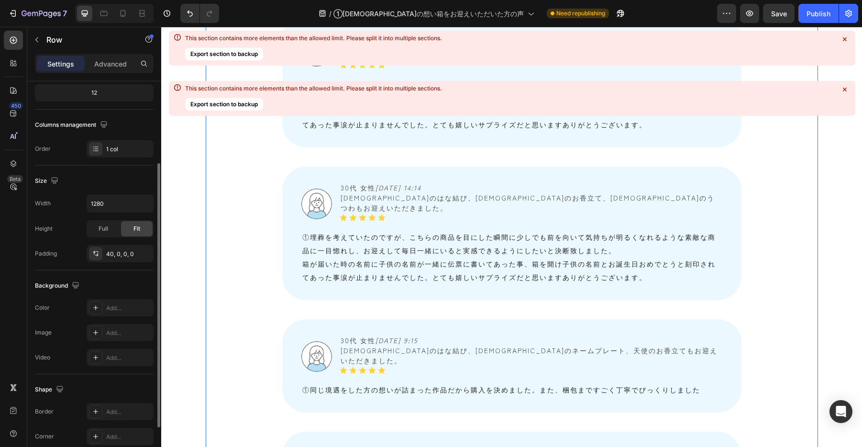
scroll to position [191, 0]
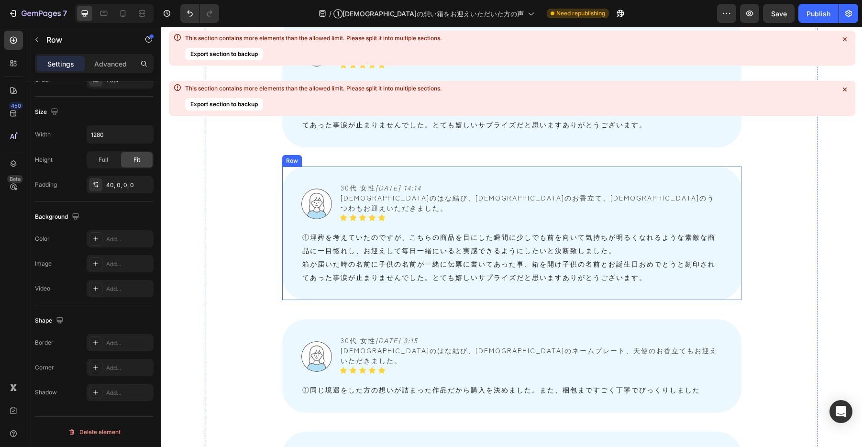
click at [292, 300] on div "Image 30代 女性　 [DATE] 14:14 [DEMOGRAPHIC_DATA]のはな結び、[DEMOGRAPHIC_DATA]のお香立て、天使のう…" at bounding box center [511, 232] width 459 height 133
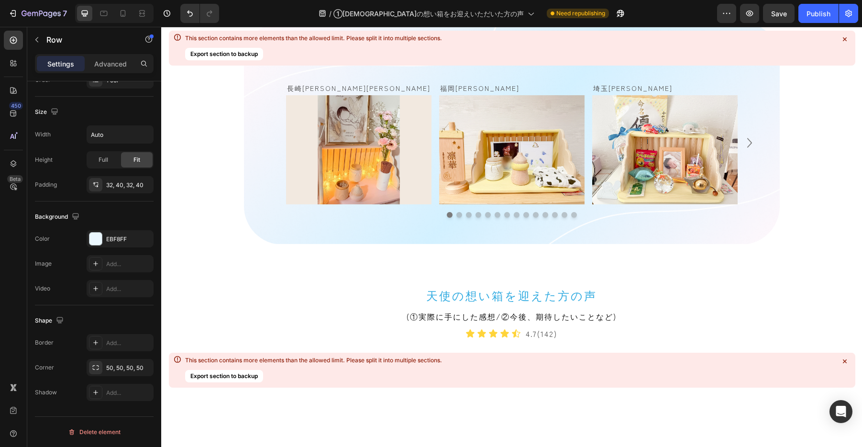
scroll to position [560, 0]
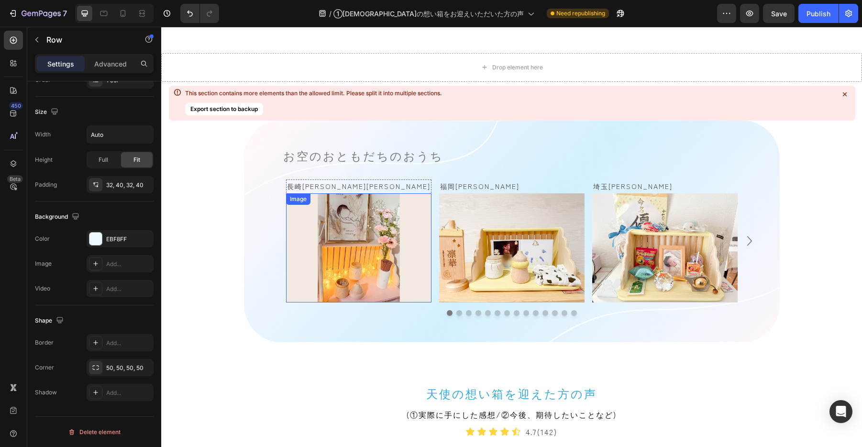
click at [374, 252] on img at bounding box center [358, 247] width 145 height 109
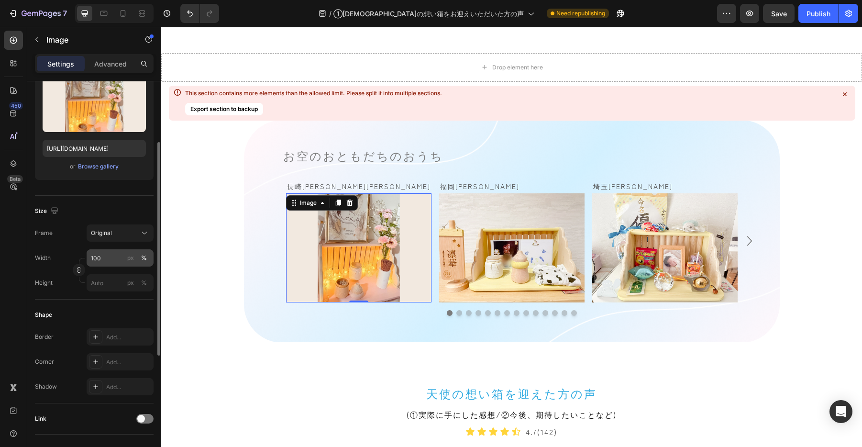
scroll to position [114, 0]
click at [127, 11] on icon at bounding box center [123, 14] width 10 height 10
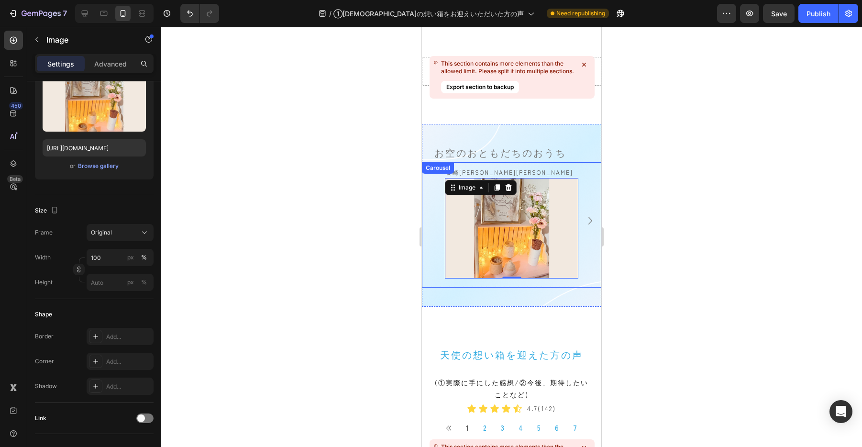
scroll to position [544, 0]
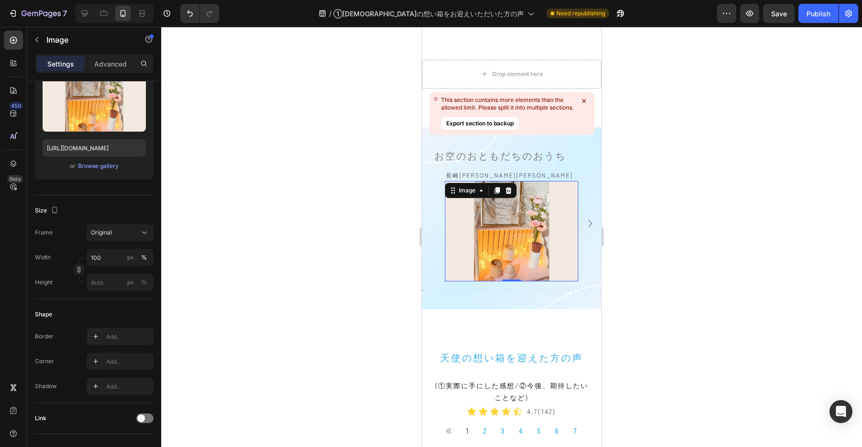
click at [377, 186] on div at bounding box center [511, 237] width 700 height 420
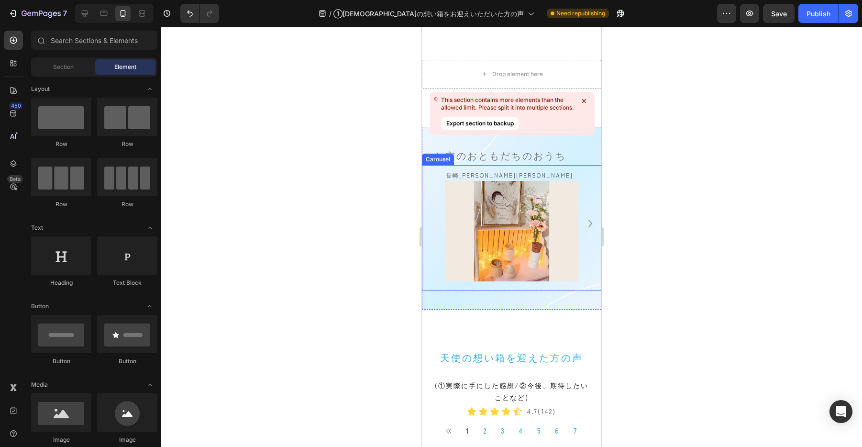
click at [428, 182] on div "長崎[PERSON_NAME][PERSON_NAME] Text Block Image Row [GEOGRAPHIC_DATA][PERSON_NAME…" at bounding box center [511, 223] width 179 height 117
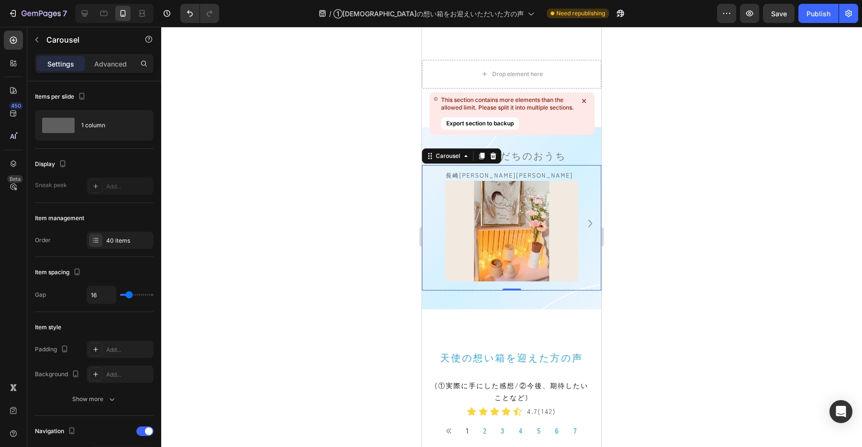
click at [587, 219] on icon "Carousel Next Arrow" at bounding box center [589, 223] width 15 height 15
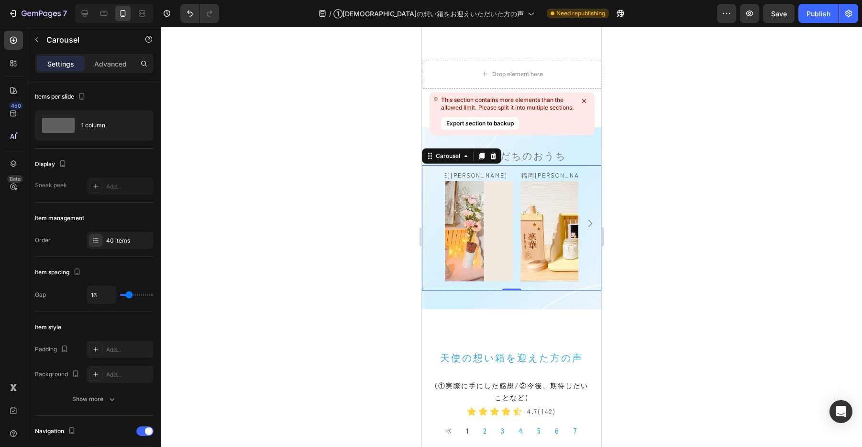
click at [587, 219] on icon "Carousel Next Arrow" at bounding box center [589, 223] width 15 height 15
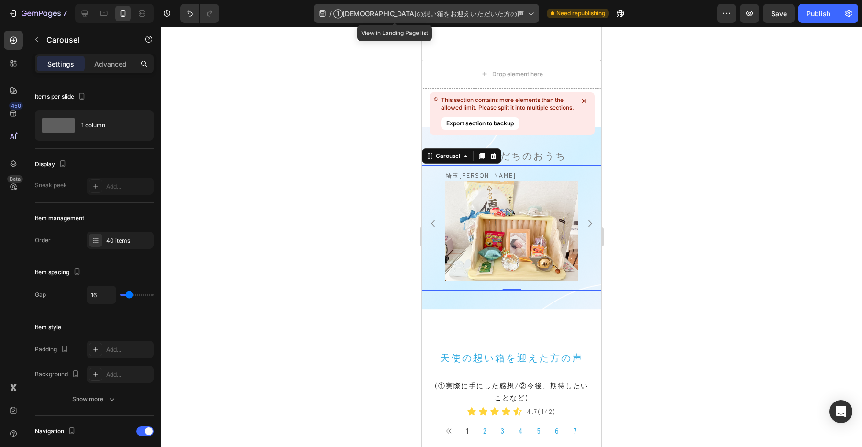
click at [359, 13] on div "/ ①[DEMOGRAPHIC_DATA]の想い箱をお迎えいただいた方の声" at bounding box center [426, 13] width 225 height 19
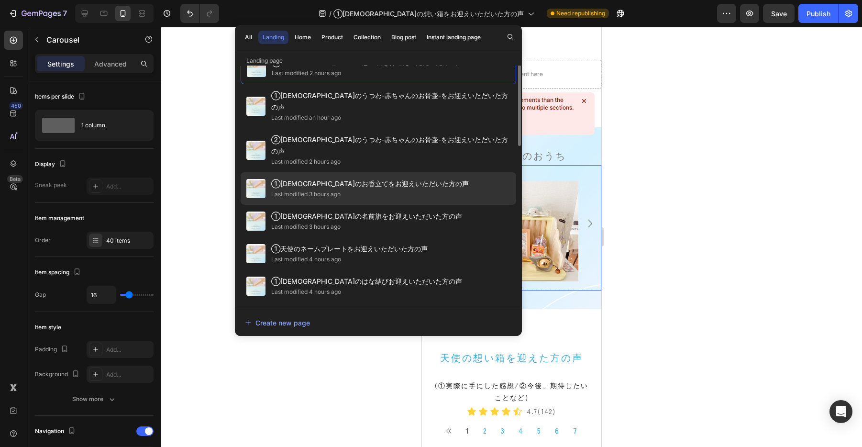
scroll to position [0, 0]
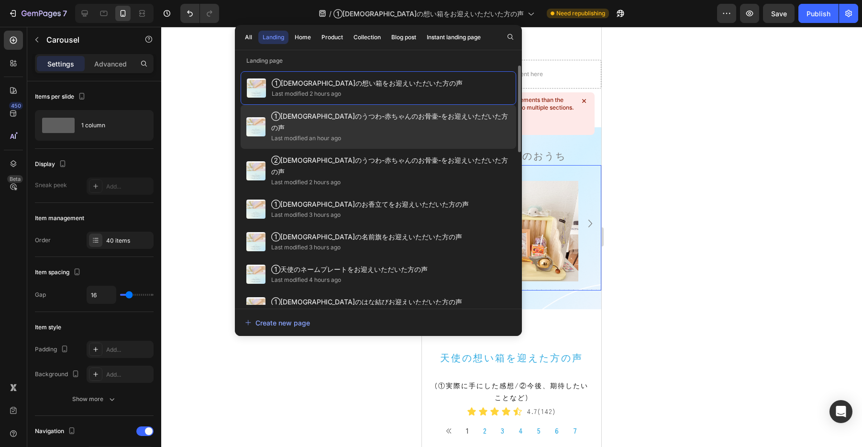
click at [334, 133] on div "Last modified an hour ago" at bounding box center [306, 138] width 70 height 10
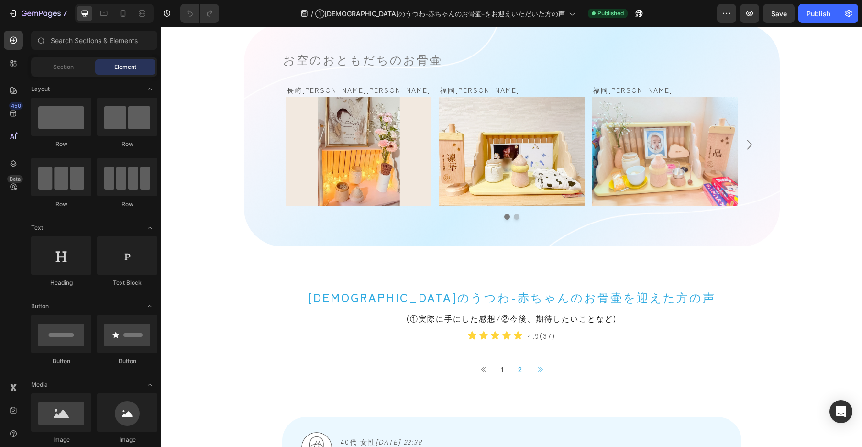
scroll to position [651, 0]
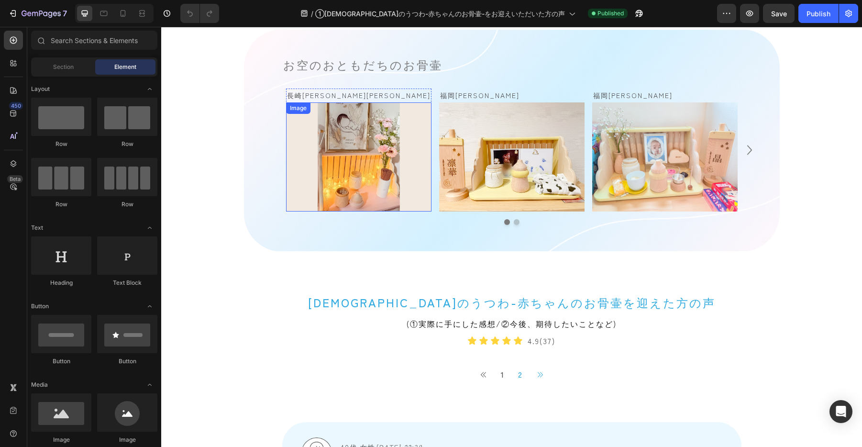
click at [328, 112] on img at bounding box center [358, 156] width 145 height 109
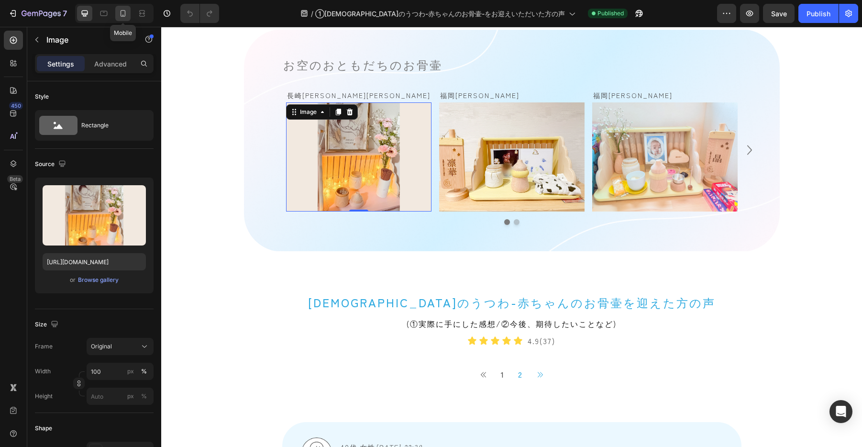
click at [122, 15] on icon at bounding box center [122, 13] width 5 height 7
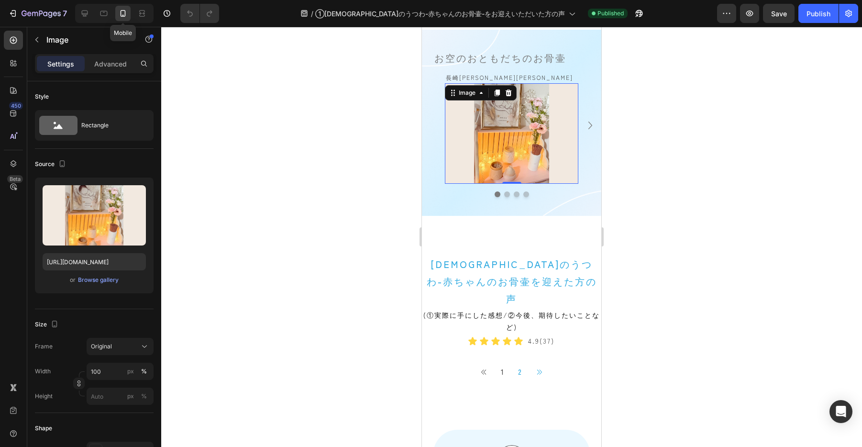
scroll to position [655, 0]
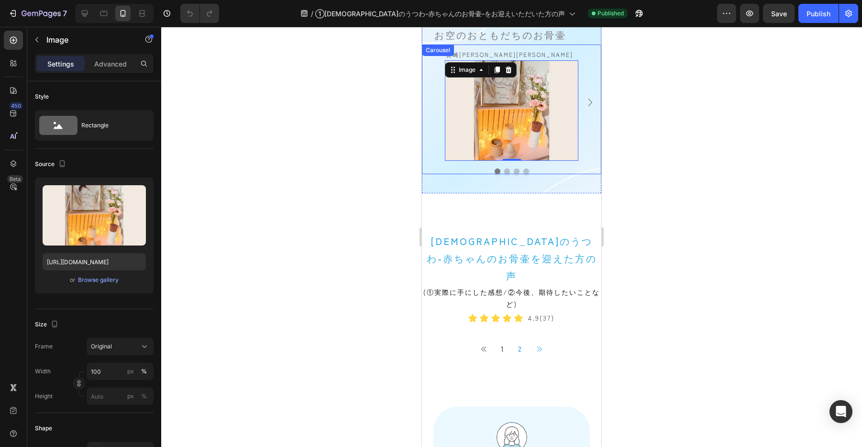
click at [590, 102] on icon "Carousel Next Arrow" at bounding box center [589, 102] width 15 height 15
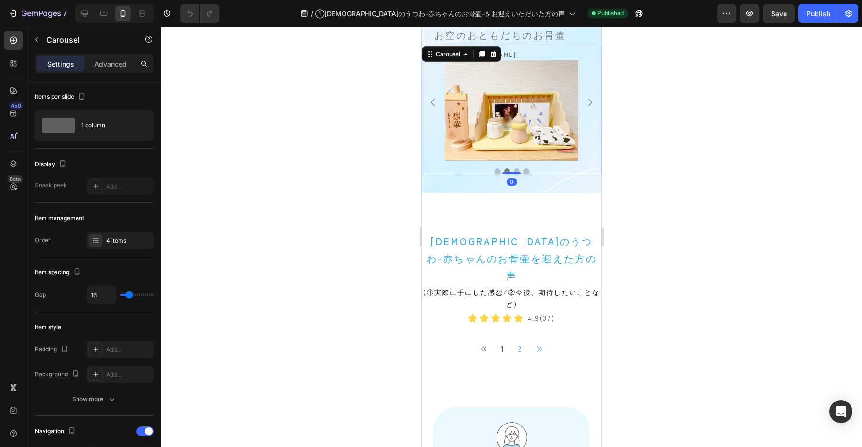
click at [590, 102] on icon "Carousel Next Arrow" at bounding box center [589, 102] width 15 height 15
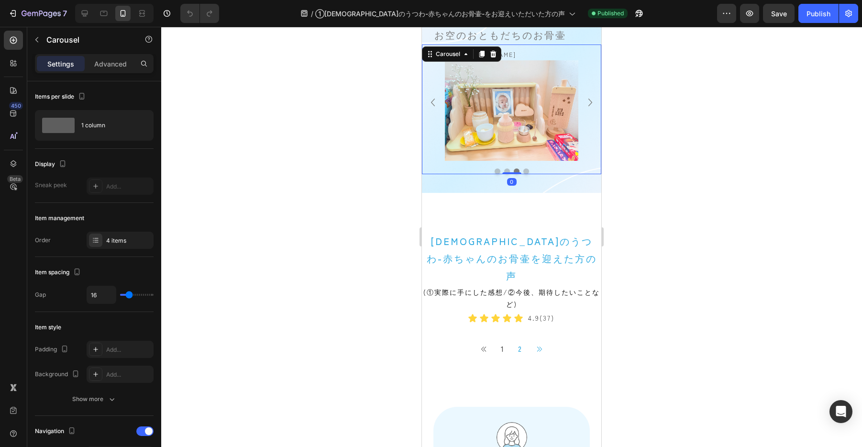
click at [590, 102] on icon "Carousel Next Arrow" at bounding box center [589, 102] width 15 height 15
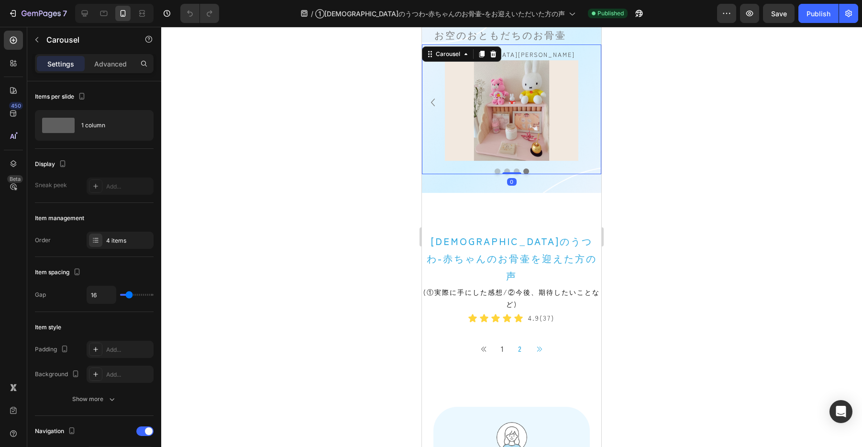
click at [590, 102] on div "長崎県　澪桜ちゃん Text Block Image Row 福岡県　凛華ちゃん Text Block Image Row 福岡県　晶くん Text Bloc…" at bounding box center [511, 102] width 179 height 116
click at [434, 98] on icon "Carousel Back Arrow" at bounding box center [432, 102] width 15 height 15
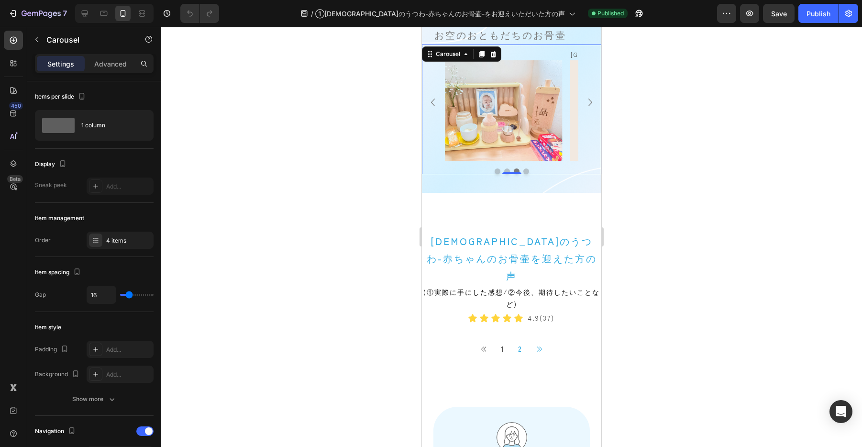
click at [434, 98] on icon "Carousel Back Arrow" at bounding box center [432, 102] width 15 height 15
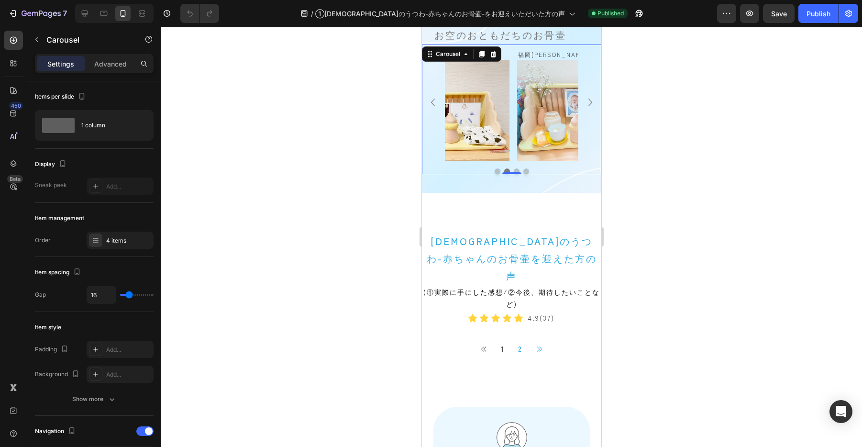
click at [434, 98] on icon "Carousel Back Arrow" at bounding box center [432, 102] width 15 height 15
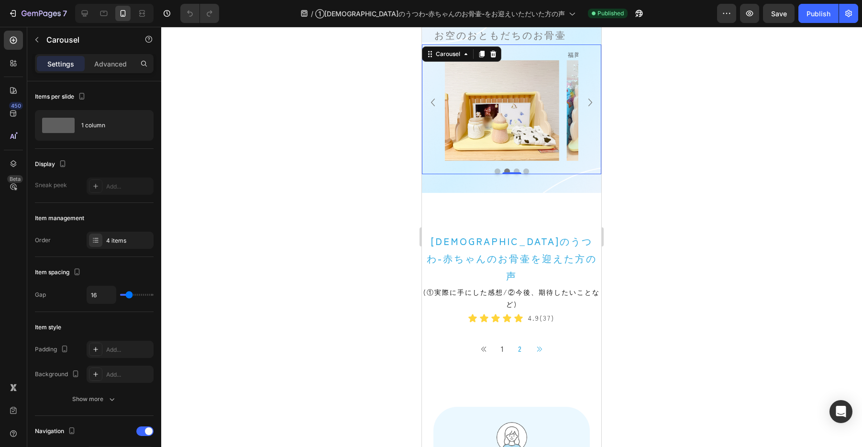
click at [434, 98] on icon "Carousel Back Arrow" at bounding box center [432, 102] width 15 height 15
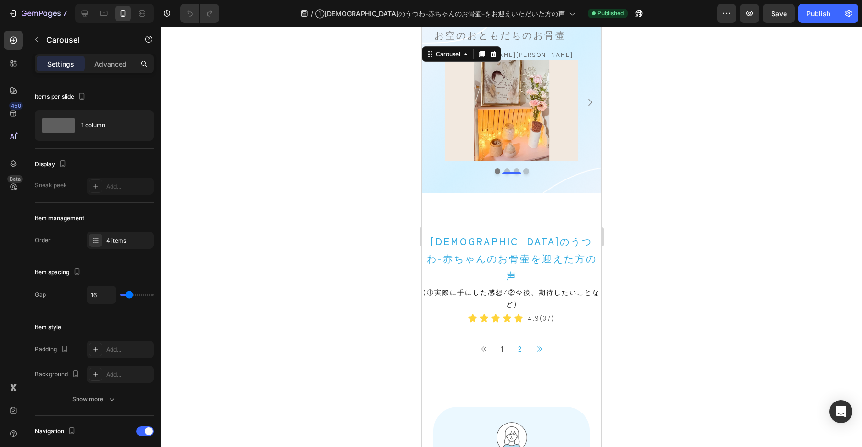
click at [434, 98] on div "長崎県　澪桜ちゃん Text Block Image Row 福岡県　凛華ちゃん Text Block Image Row 福岡県　晶くん Text Bloc…" at bounding box center [511, 102] width 179 height 116
click at [592, 102] on icon "Carousel Next Arrow" at bounding box center [589, 102] width 15 height 15
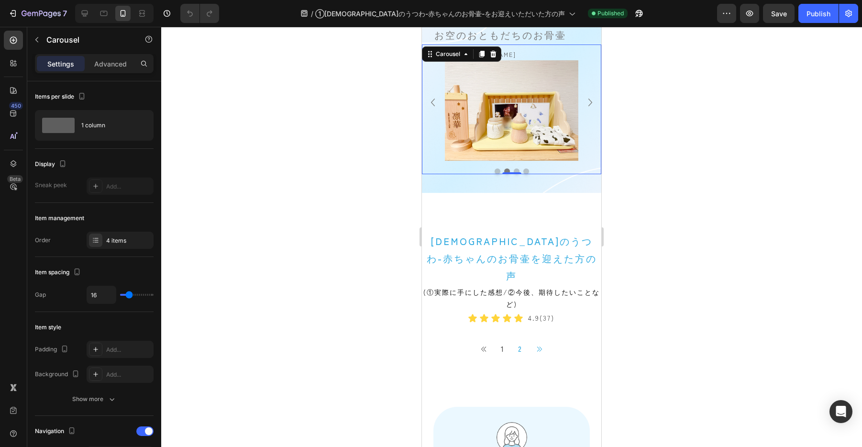
click at [592, 102] on icon "Carousel Next Arrow" at bounding box center [589, 102] width 15 height 15
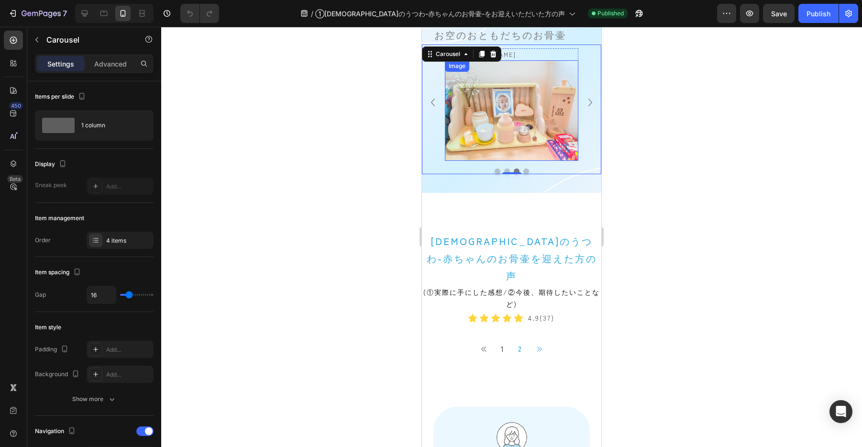
click at [518, 122] on img at bounding box center [511, 110] width 133 height 100
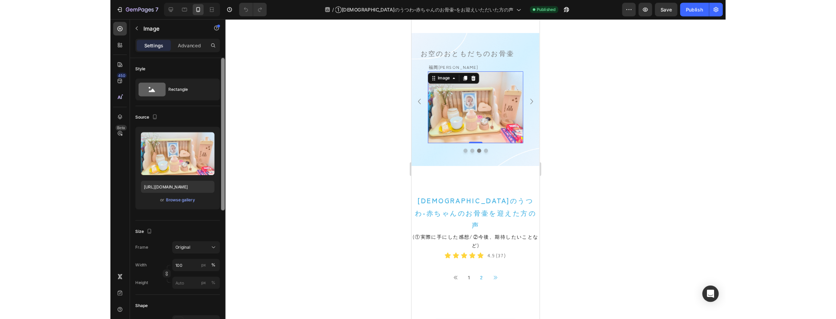
scroll to position [615, 0]
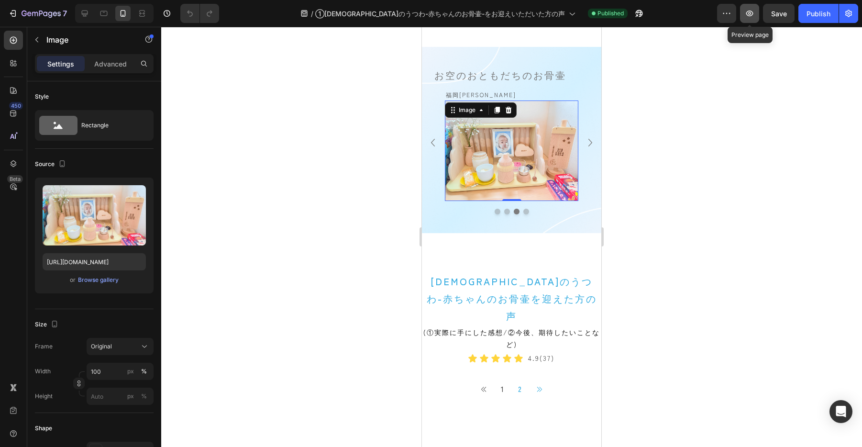
click at [754, 13] on button "button" at bounding box center [749, 13] width 19 height 19
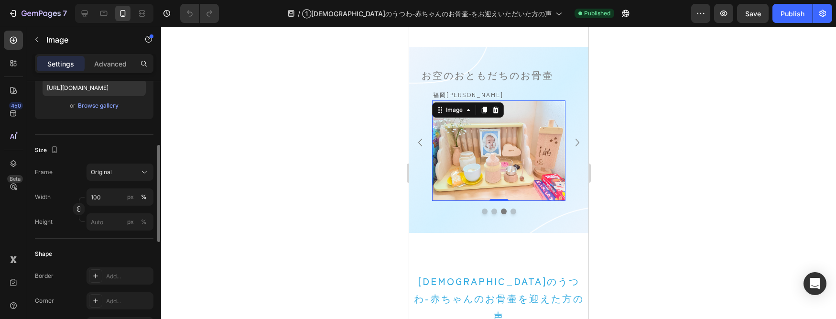
scroll to position [196, 0]
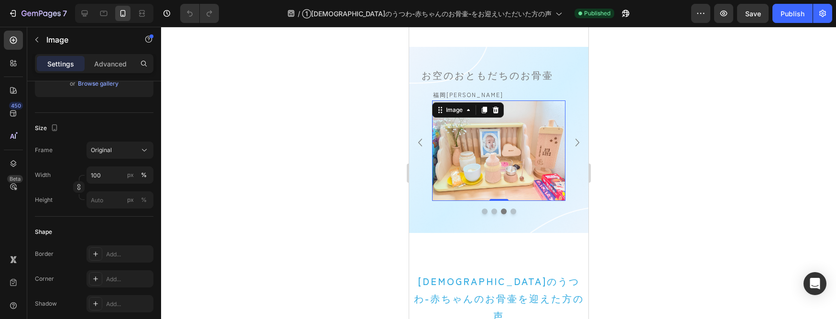
click at [525, 158] on img at bounding box center [498, 150] width 133 height 100
click at [422, 140] on icon "Carousel Back Arrow" at bounding box center [419, 142] width 15 height 15
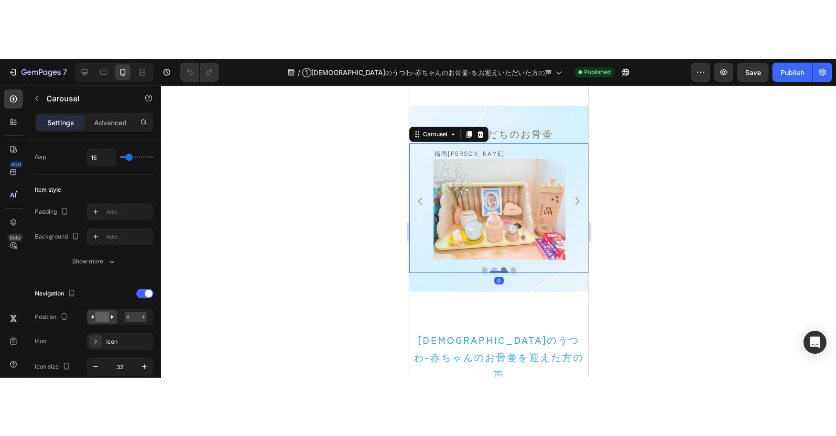
scroll to position [0, 0]
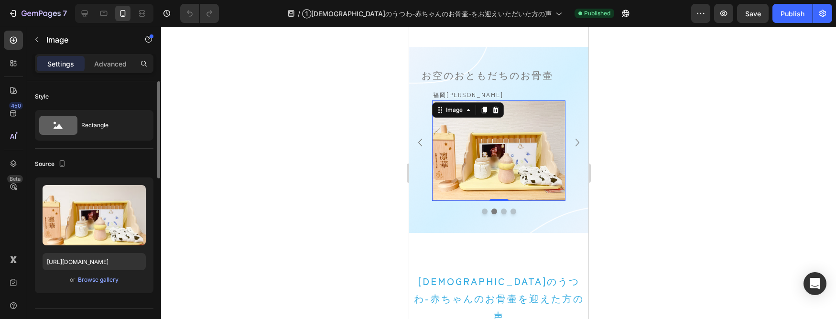
click at [522, 175] on img at bounding box center [498, 150] width 133 height 100
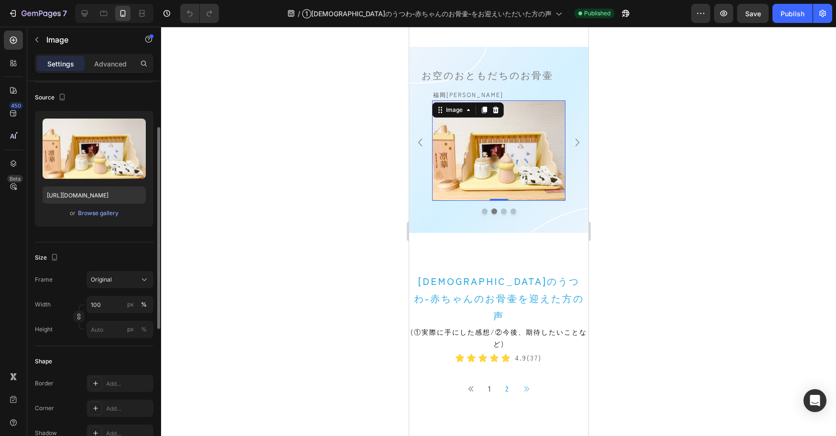
scroll to position [82, 0]
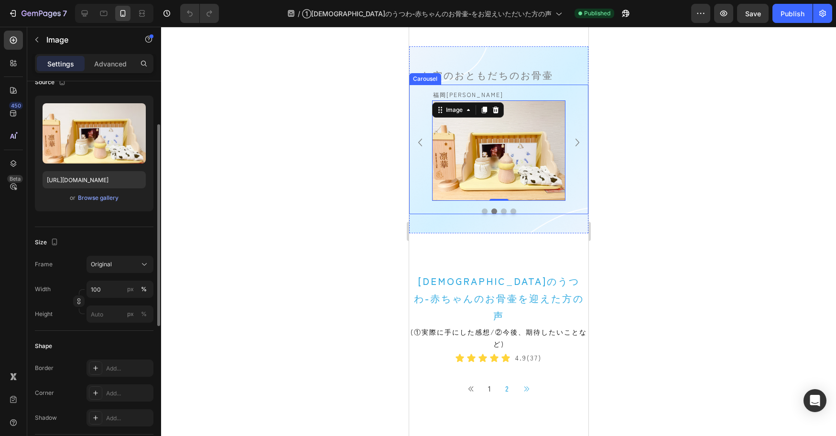
click at [576, 140] on icon "Carousel Next Arrow" at bounding box center [577, 143] width 4 height 8
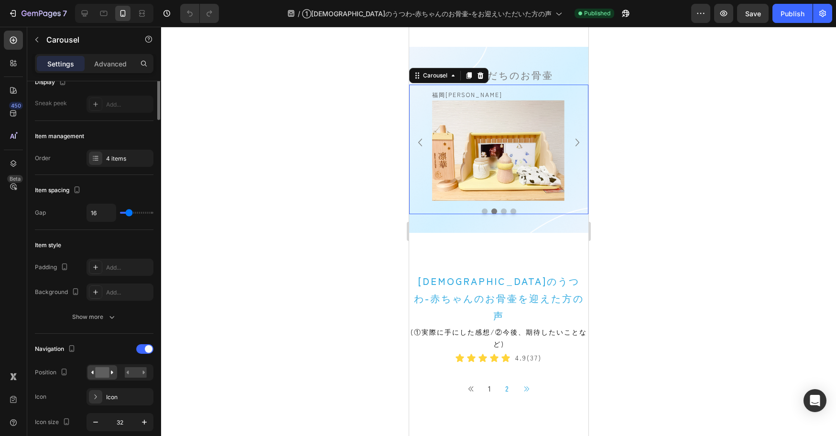
scroll to position [0, 0]
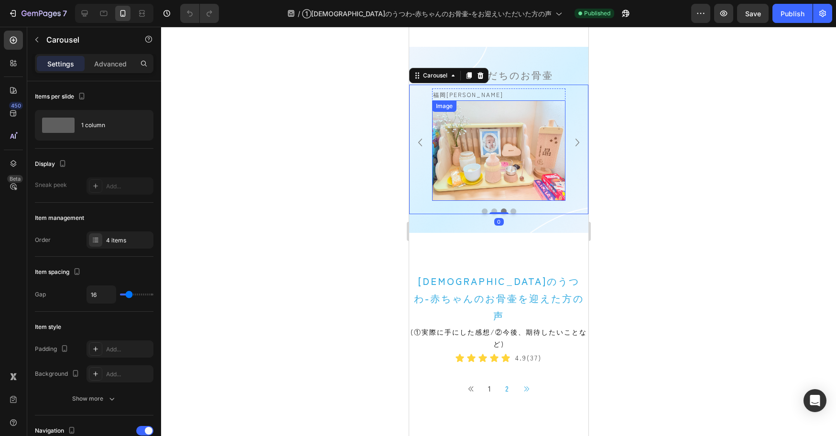
click at [461, 151] on img at bounding box center [498, 150] width 133 height 100
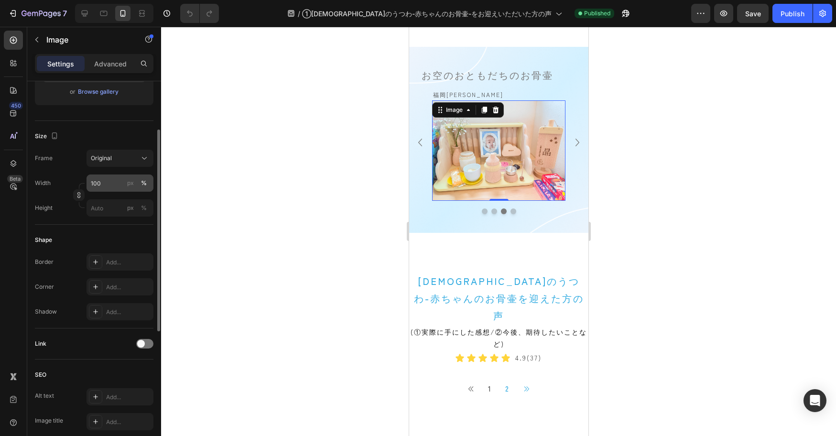
scroll to position [192, 0]
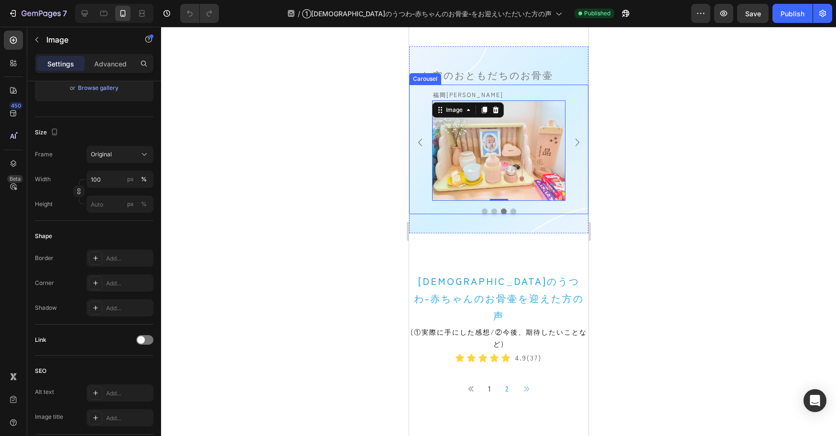
click at [419, 145] on icon "Carousel Back Arrow" at bounding box center [419, 142] width 15 height 15
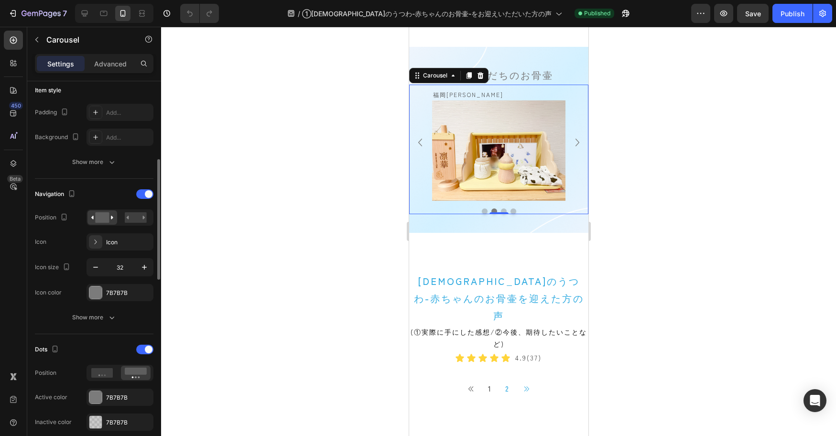
scroll to position [260, 0]
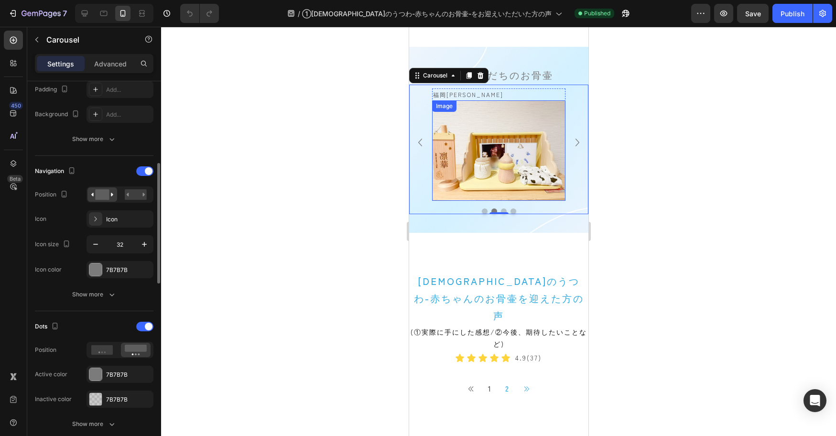
click at [523, 169] on img at bounding box center [498, 150] width 133 height 100
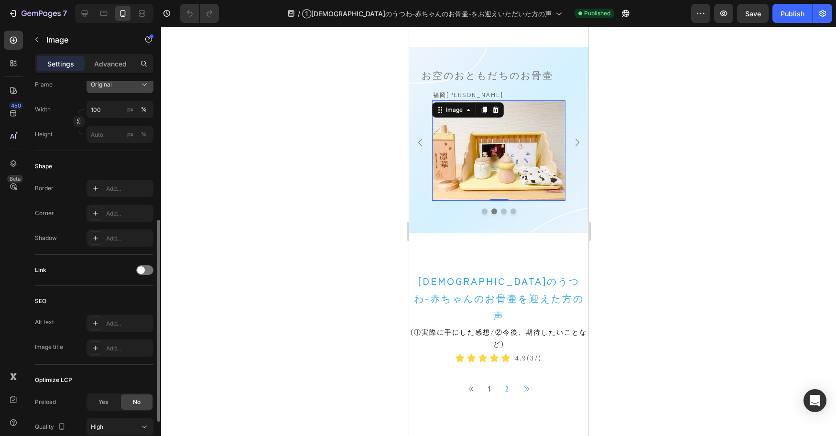
scroll to position [340, 0]
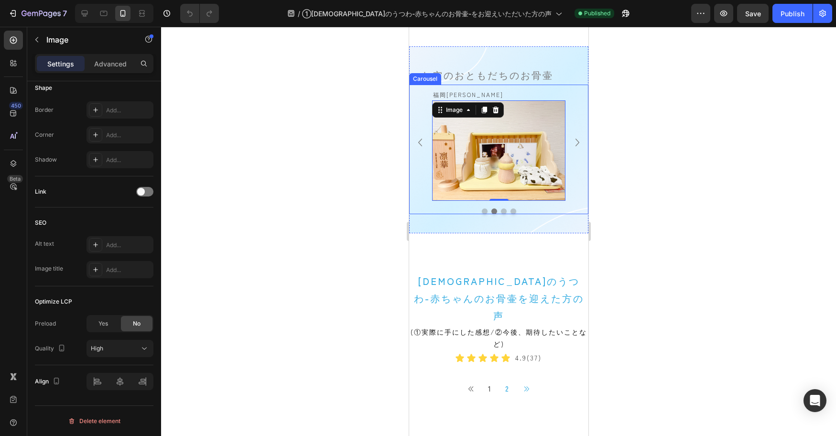
click at [580, 141] on icon "Carousel Next Arrow" at bounding box center [576, 142] width 15 height 15
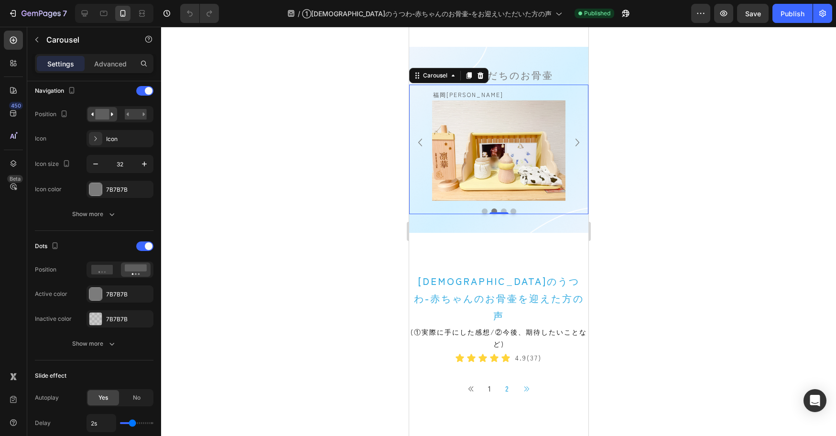
scroll to position [0, 0]
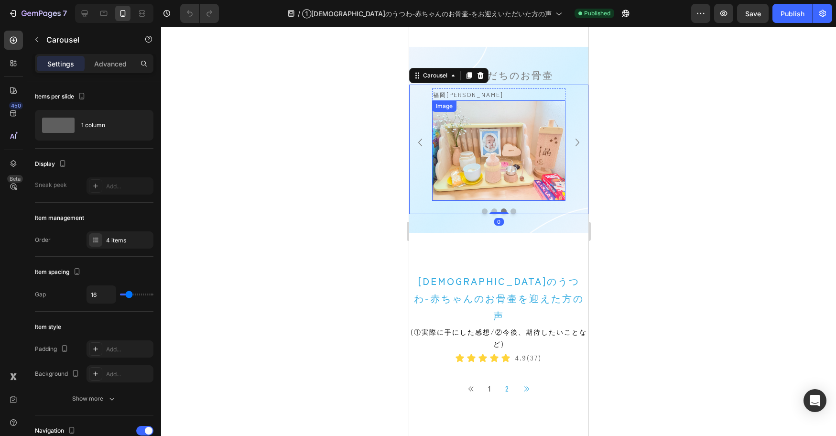
click at [511, 114] on img at bounding box center [498, 150] width 133 height 100
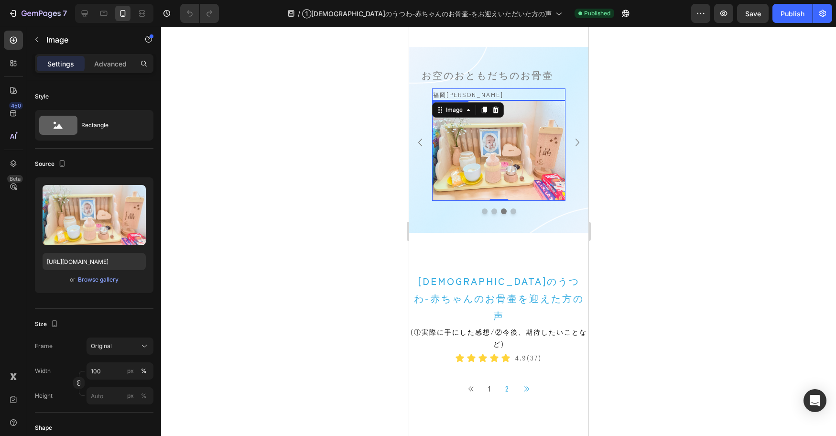
click at [521, 89] on p "福岡[PERSON_NAME]" at bounding box center [498, 94] width 131 height 11
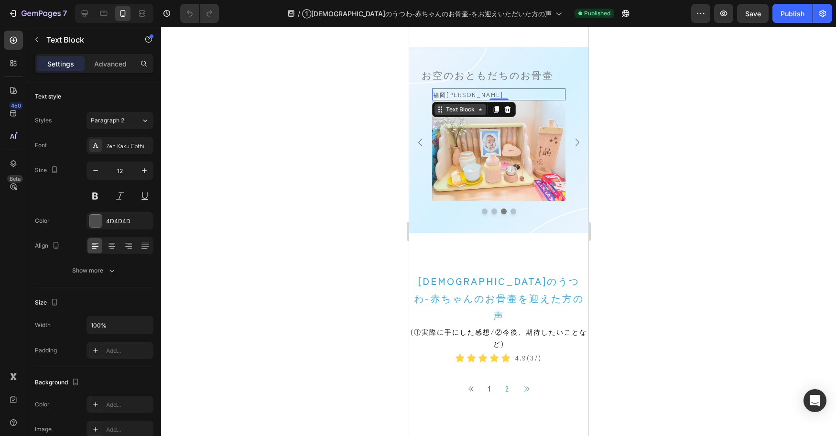
click at [438, 108] on icon at bounding box center [440, 110] width 8 height 8
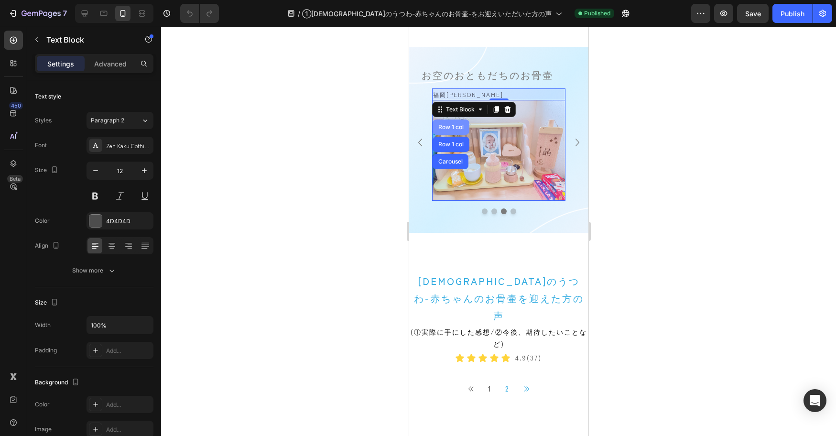
click at [444, 129] on div "Row 1 col" at bounding box center [450, 127] width 29 height 6
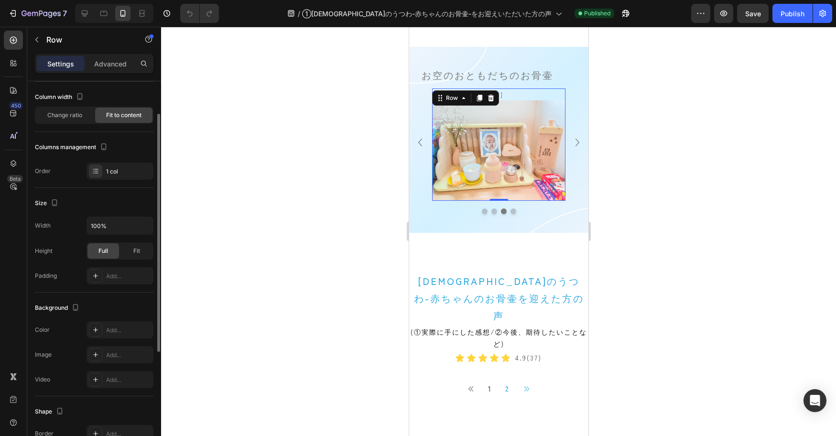
scroll to position [53, 0]
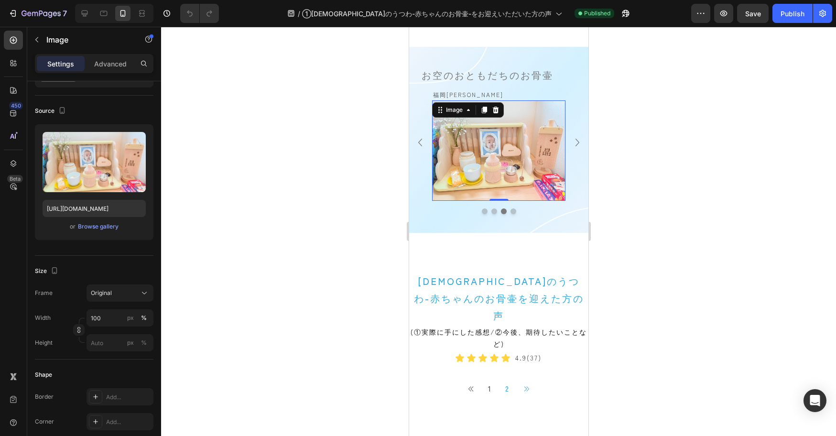
click at [490, 166] on img at bounding box center [498, 150] width 133 height 100
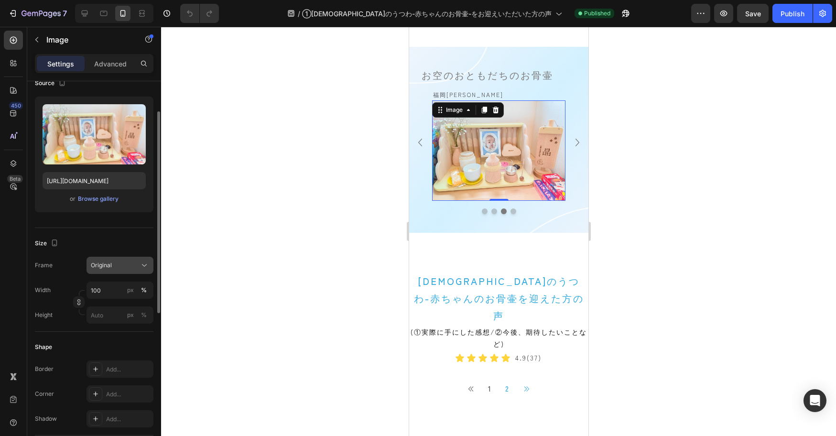
scroll to position [82, 0]
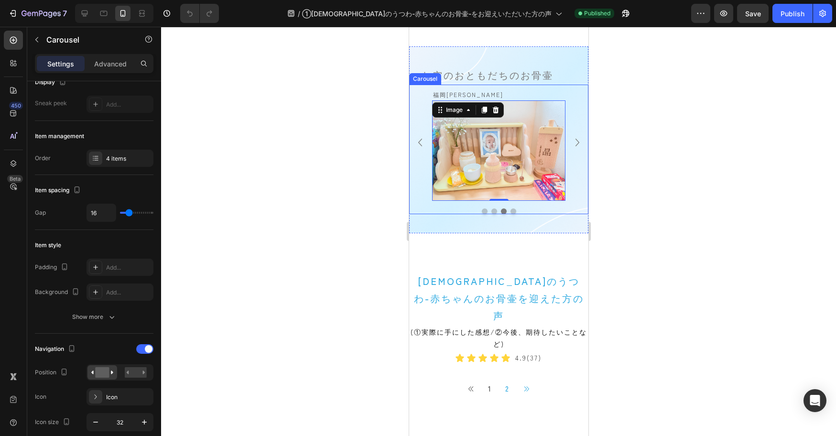
click at [419, 135] on icon "Carousel Back Arrow" at bounding box center [419, 142] width 15 height 15
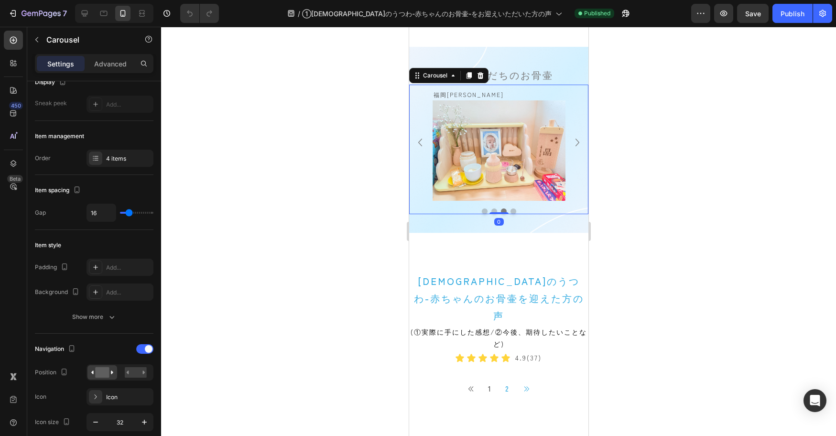
scroll to position [0, 0]
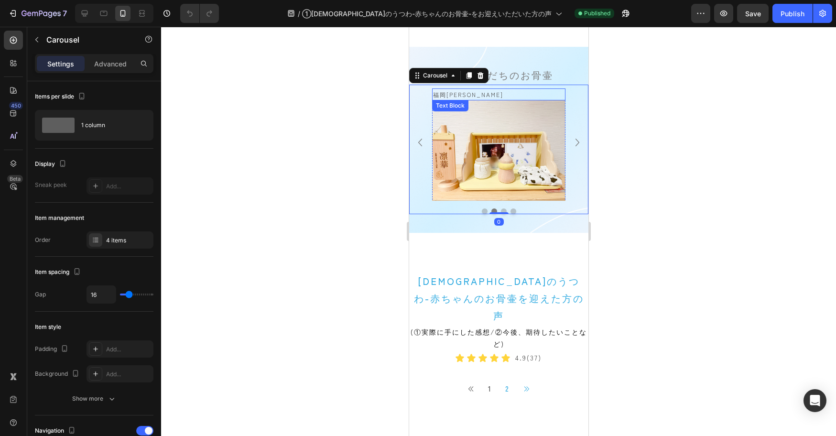
click at [450, 89] on p "福岡[PERSON_NAME]" at bounding box center [498, 94] width 131 height 11
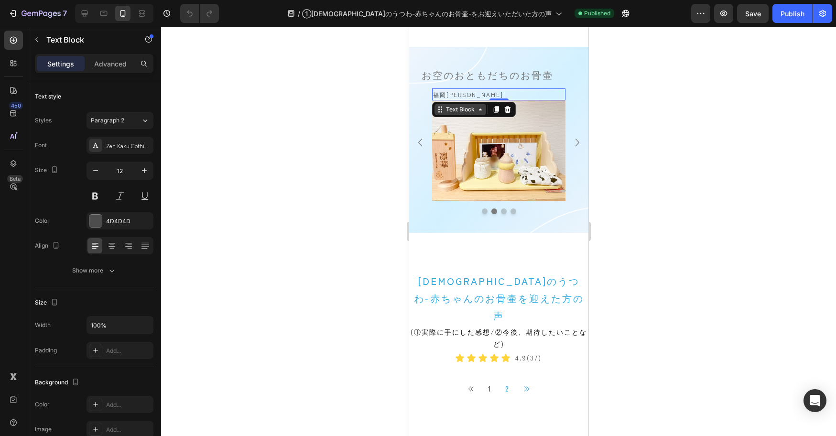
click at [441, 107] on icon at bounding box center [440, 107] width 1 height 1
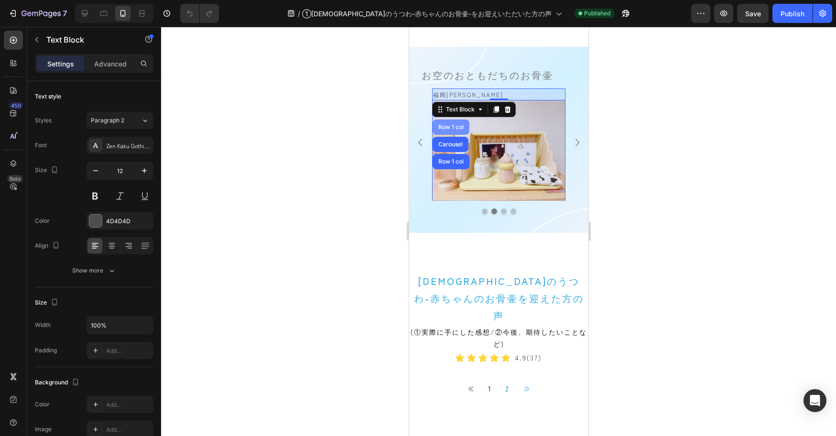
click at [441, 125] on div "Row 1 col" at bounding box center [450, 127] width 29 height 6
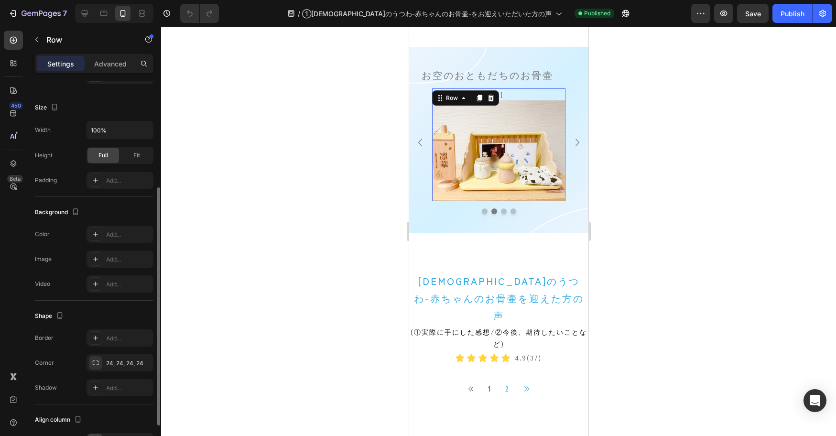
scroll to position [230, 0]
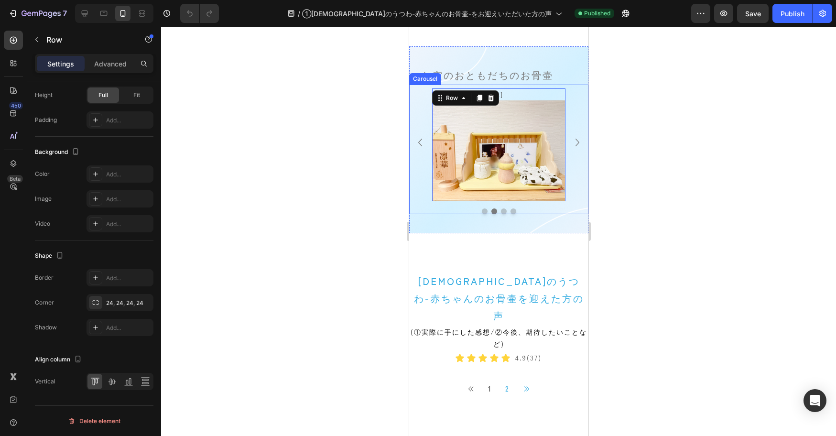
click at [579, 142] on icon "Carousel Next Arrow" at bounding box center [576, 142] width 15 height 15
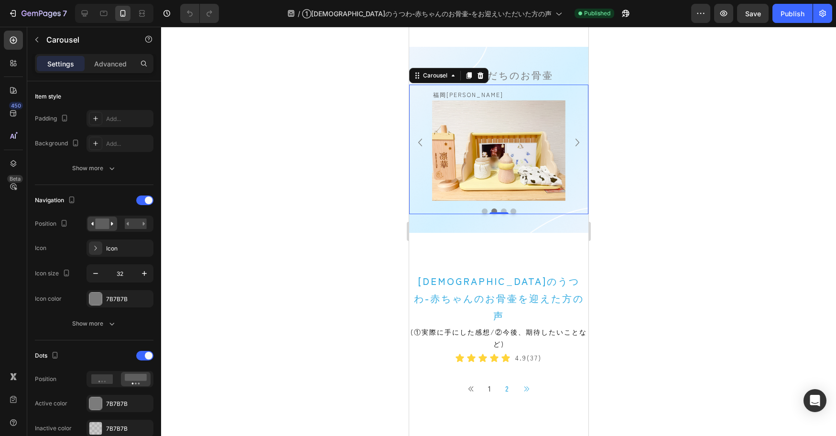
scroll to position [0, 0]
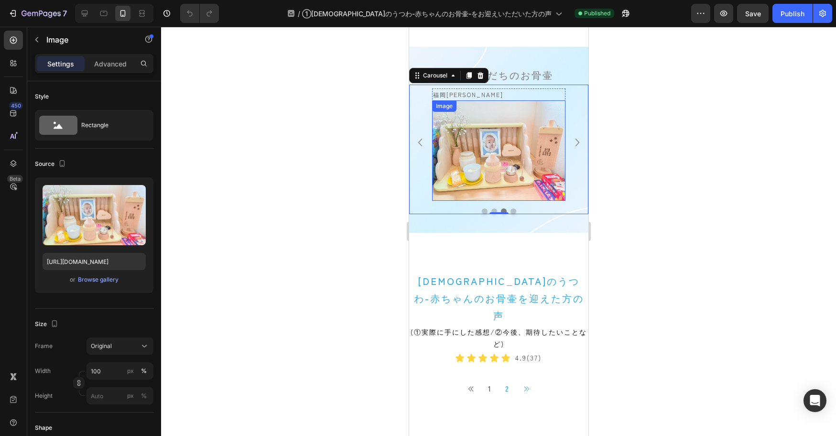
click at [481, 138] on img at bounding box center [498, 150] width 133 height 100
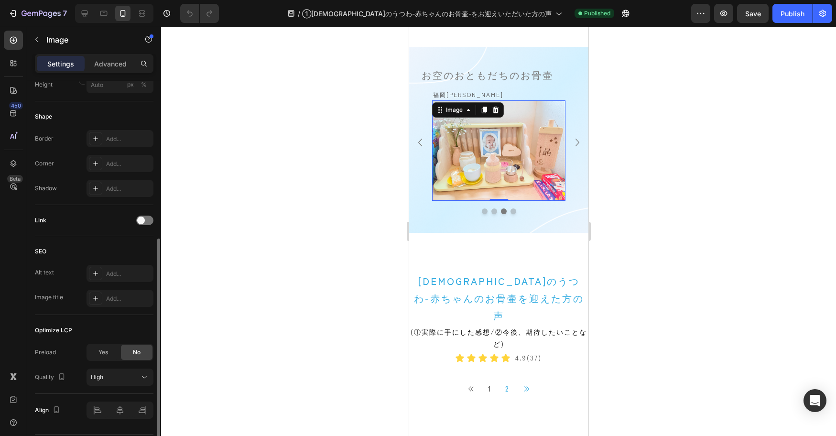
scroll to position [340, 0]
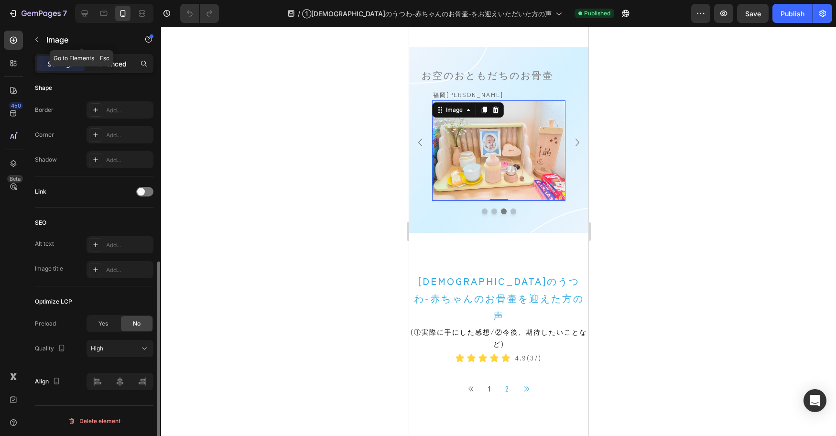
click at [115, 66] on p "Advanced" at bounding box center [110, 64] width 33 height 10
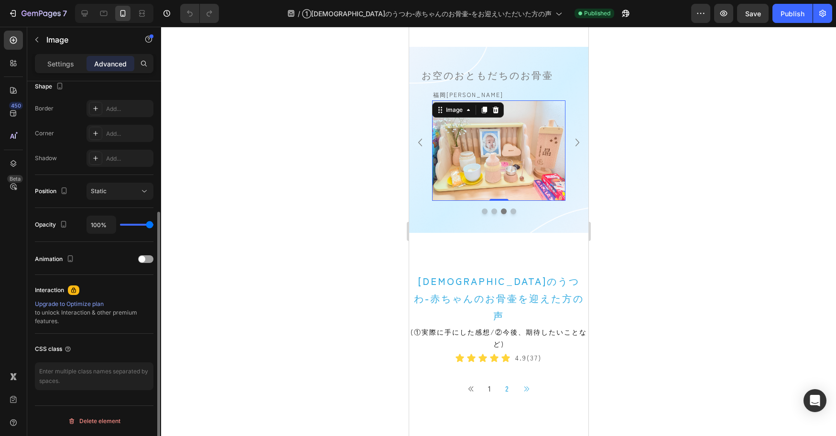
scroll to position [0, 0]
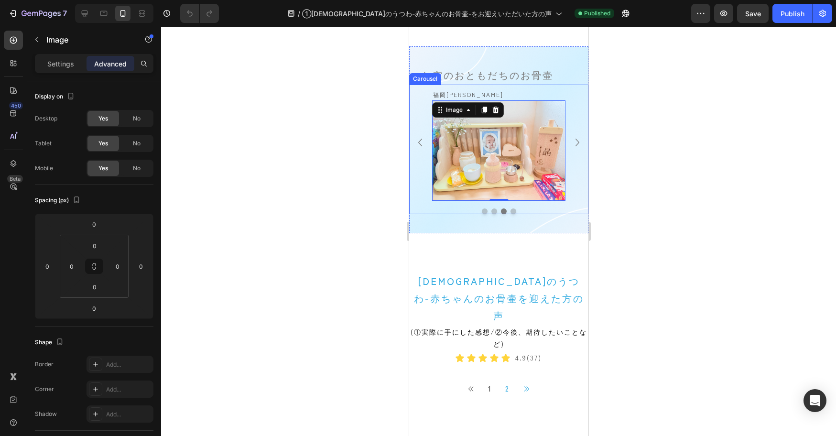
click at [423, 142] on icon "Carousel Back Arrow" at bounding box center [419, 142] width 15 height 15
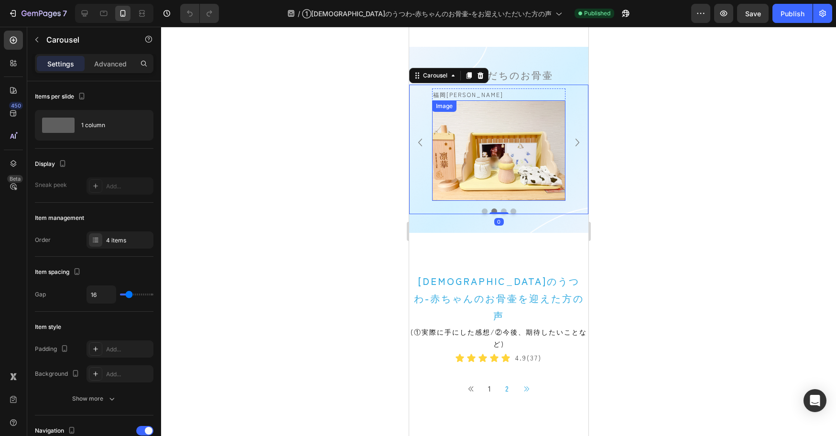
click at [488, 164] on img at bounding box center [498, 150] width 133 height 100
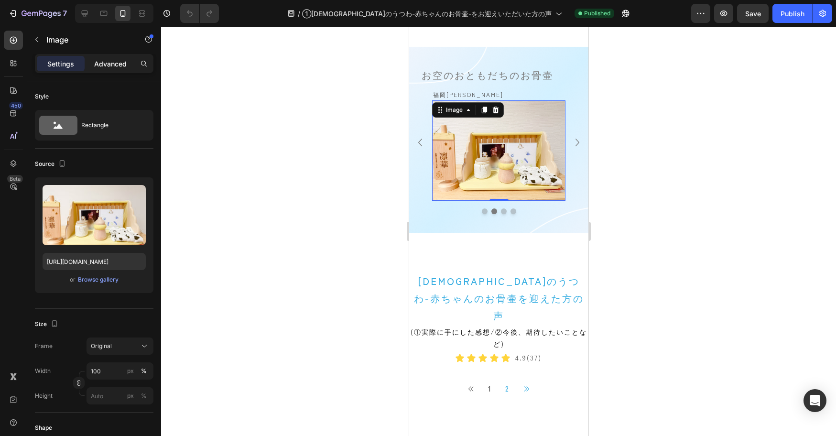
click at [110, 56] on div "Advanced" at bounding box center [111, 63] width 48 height 15
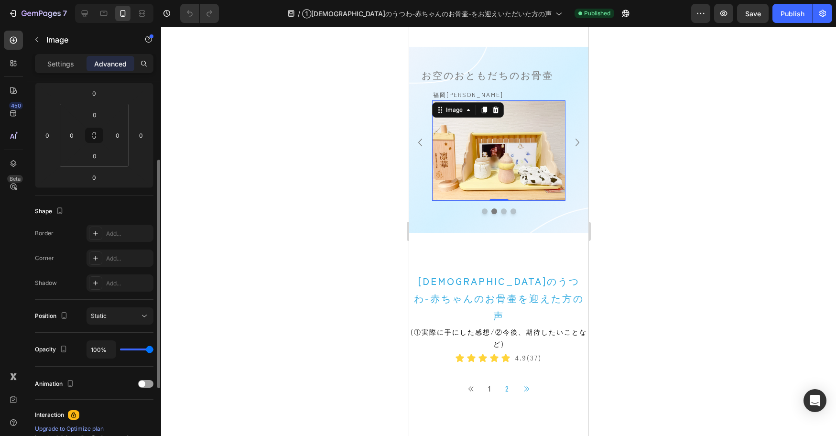
scroll to position [256, 0]
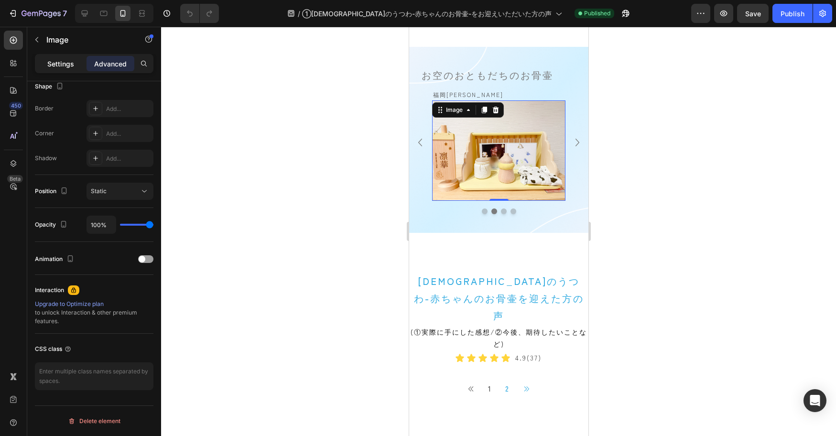
click at [67, 63] on p "Settings" at bounding box center [60, 64] width 27 height 10
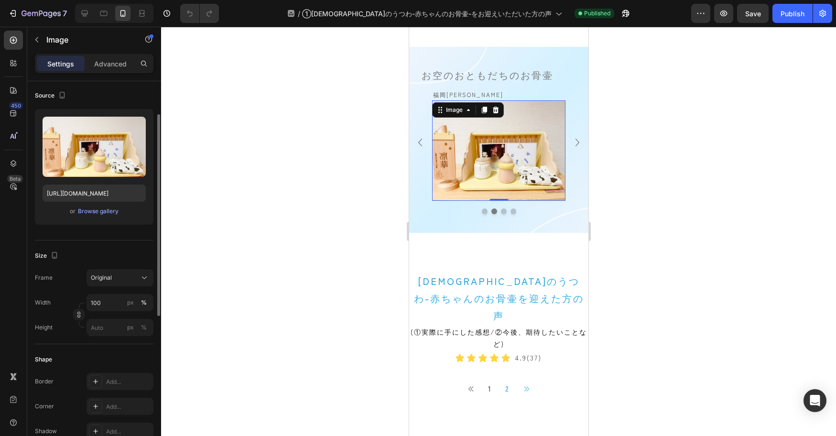
scroll to position [63, 0]
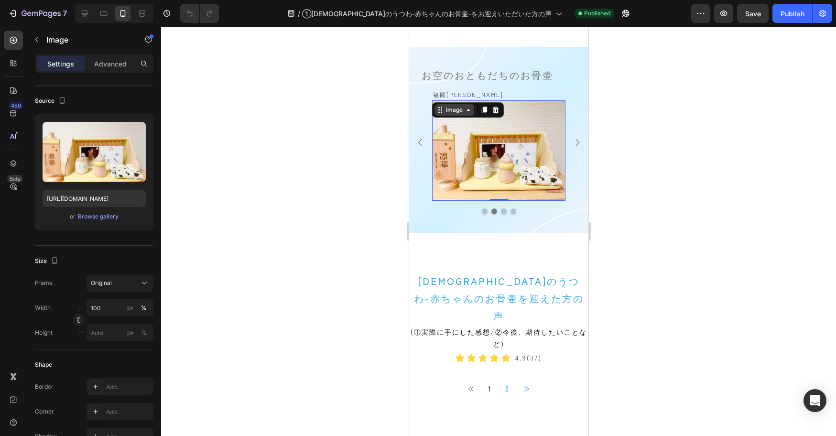
click at [445, 111] on div "Image" at bounding box center [454, 110] width 21 height 9
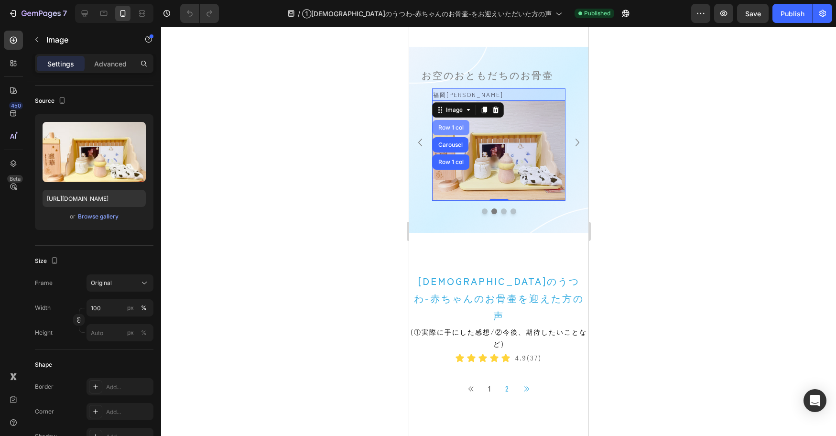
click at [446, 125] on div "Row 1 col" at bounding box center [450, 128] width 29 height 6
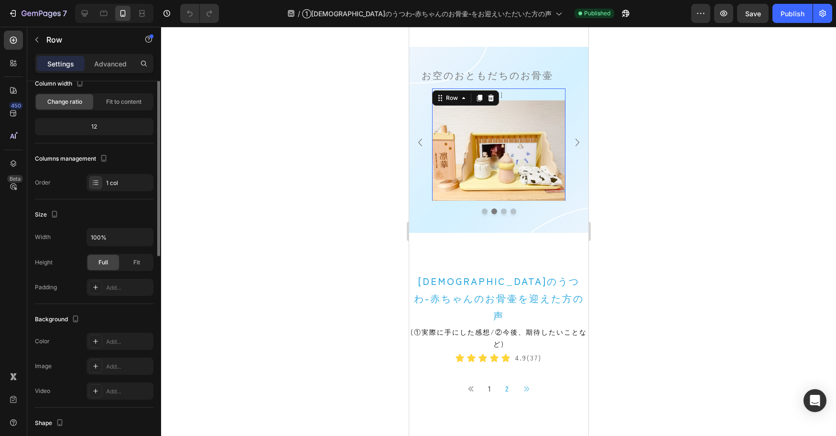
scroll to position [0, 0]
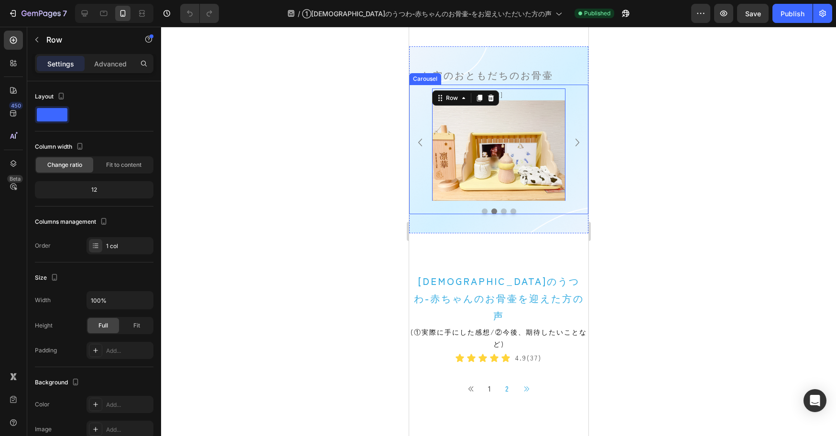
click at [576, 141] on icon "Carousel Next Arrow" at bounding box center [576, 142] width 15 height 15
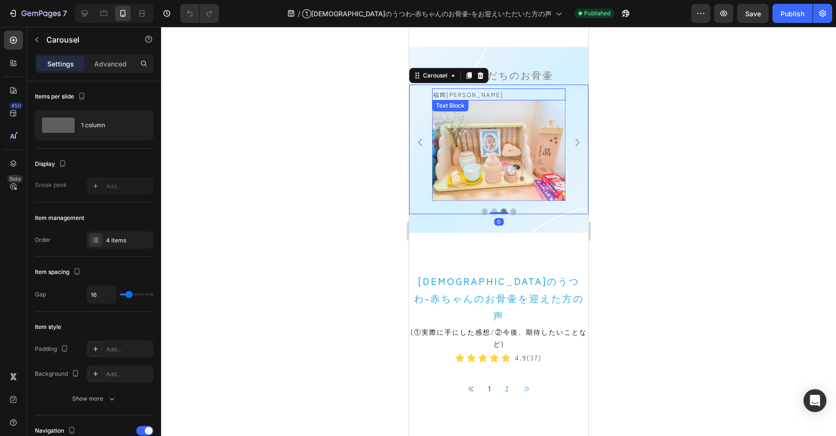
click at [511, 88] on div "福岡[PERSON_NAME]" at bounding box center [498, 94] width 133 height 12
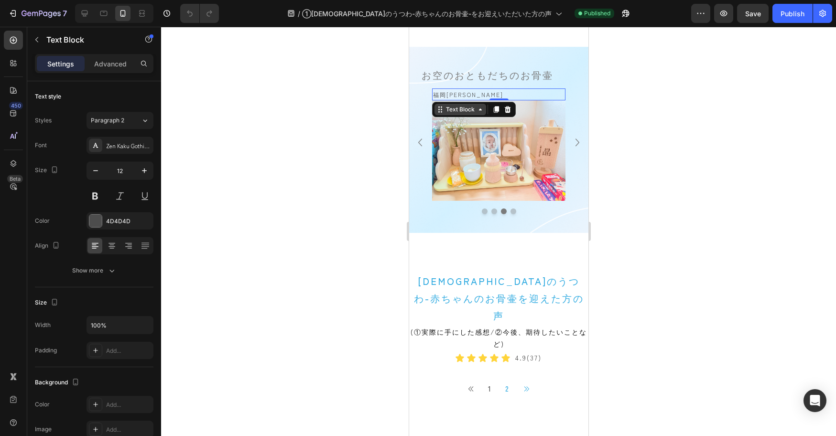
click at [439, 109] on icon at bounding box center [440, 110] width 8 height 8
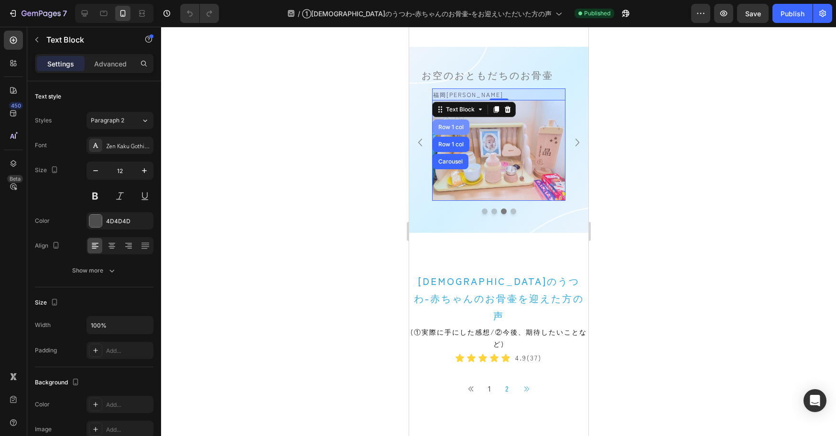
click at [448, 127] on div "Row 1 col" at bounding box center [450, 127] width 29 height 6
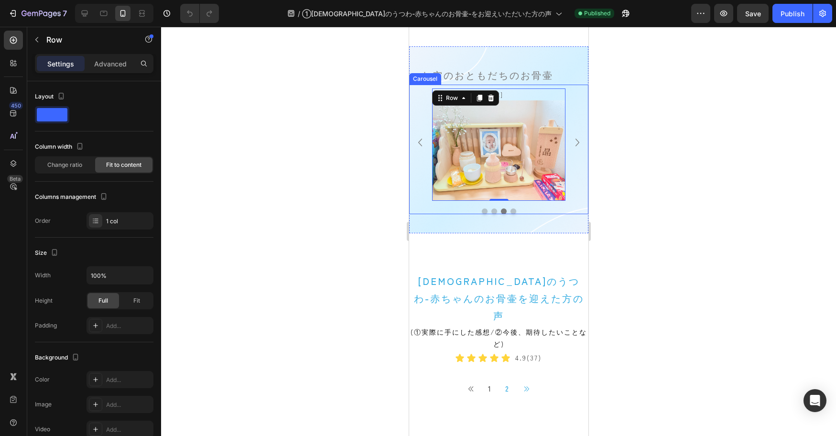
click at [419, 141] on icon "Carousel Back Arrow" at bounding box center [420, 143] width 4 height 8
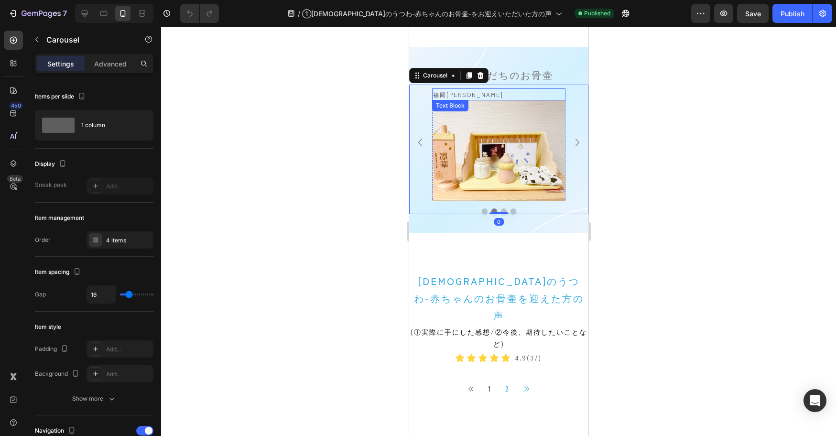
click at [481, 89] on p "福岡[PERSON_NAME]" at bounding box center [498, 94] width 131 height 11
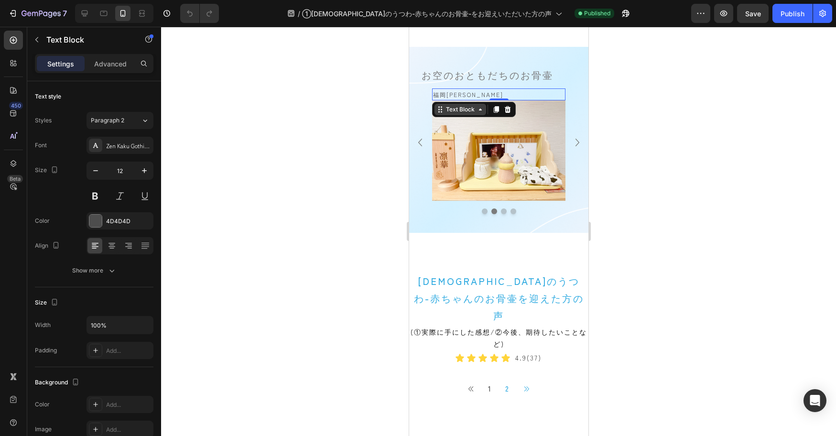
click at [435, 108] on div "Text Block" at bounding box center [460, 109] width 52 height 11
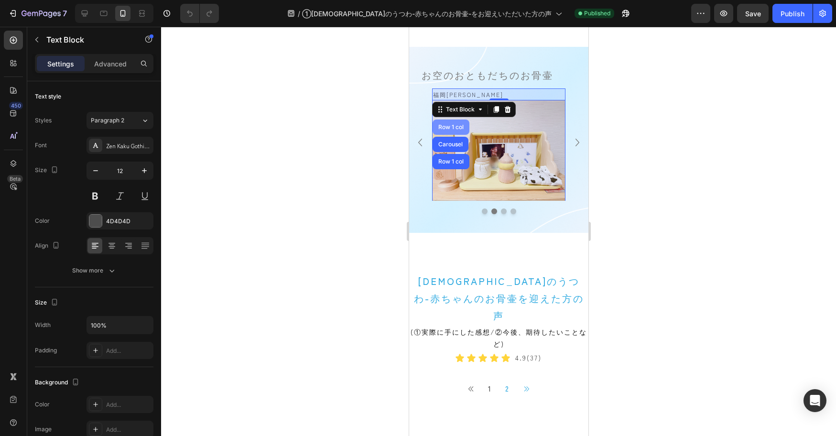
click at [446, 128] on div "Row 1 col" at bounding box center [450, 127] width 29 height 6
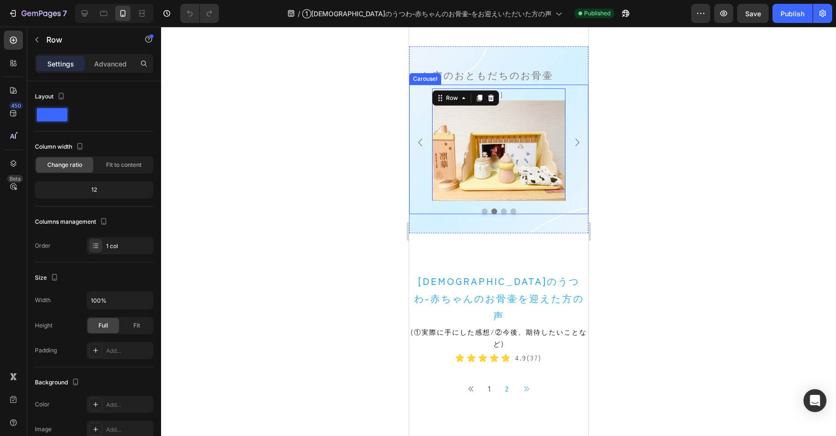
click at [578, 140] on icon "Carousel Next Arrow" at bounding box center [576, 142] width 15 height 15
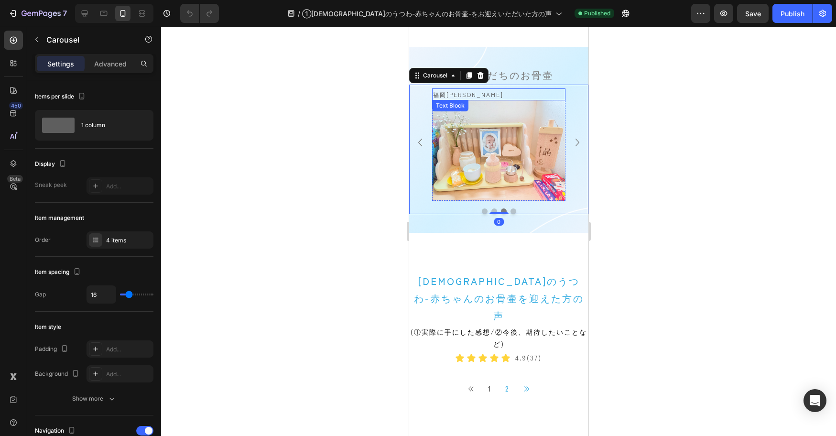
click at [468, 89] on p "福岡[PERSON_NAME]" at bounding box center [498, 94] width 131 height 11
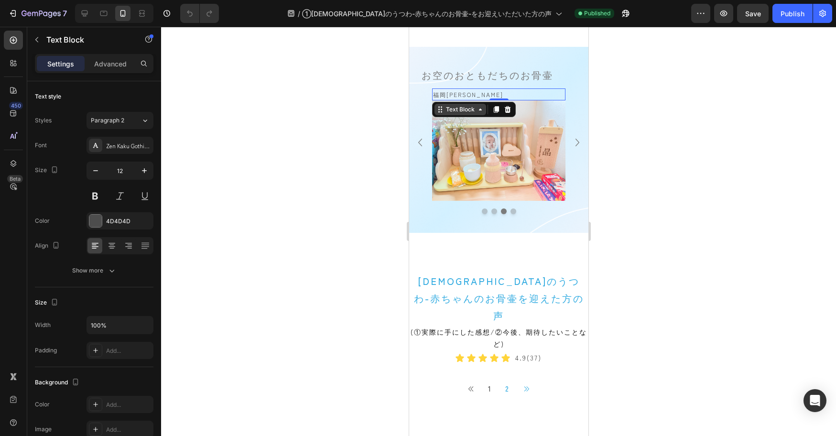
click at [442, 109] on icon at bounding box center [440, 110] width 8 height 8
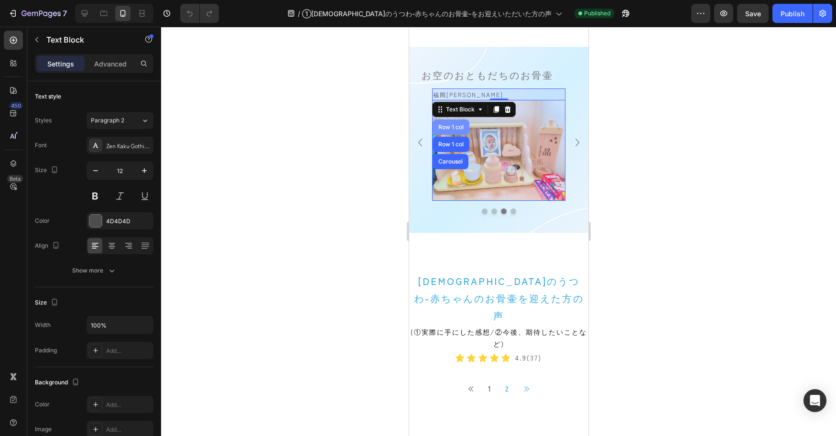
click at [446, 127] on div "Row 1 col" at bounding box center [450, 127] width 29 height 6
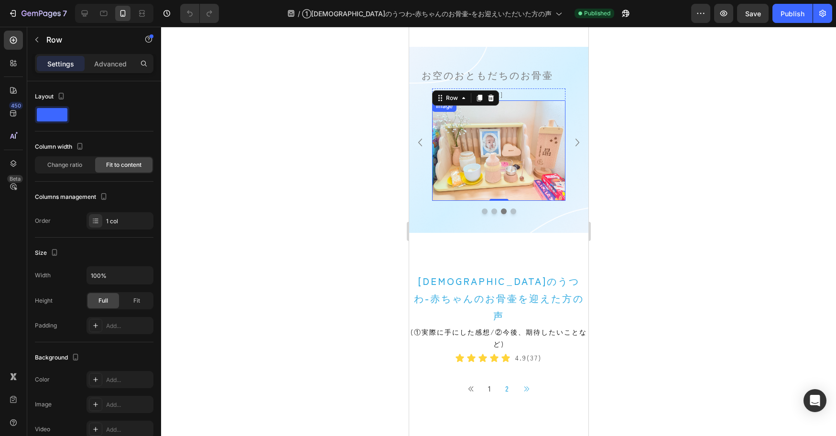
click at [507, 125] on img at bounding box center [498, 150] width 133 height 100
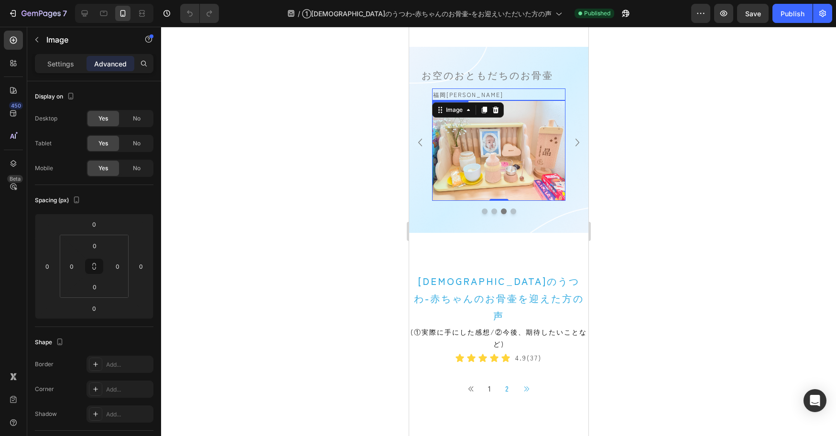
click at [467, 90] on p "福岡[PERSON_NAME]" at bounding box center [498, 94] width 131 height 11
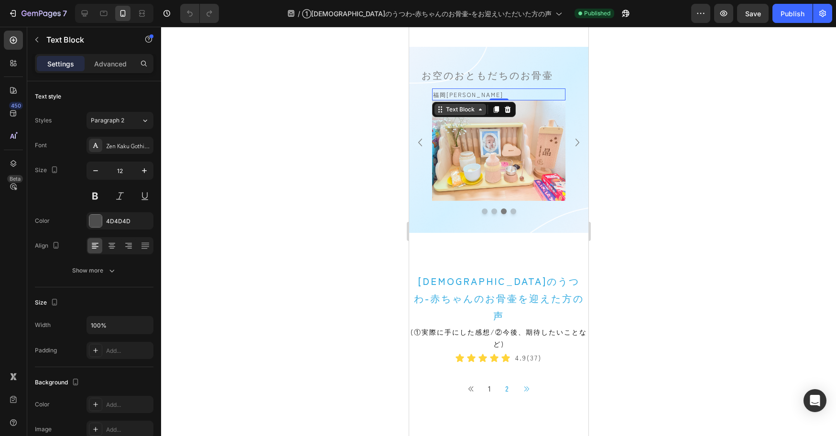
click at [442, 108] on icon at bounding box center [440, 110] width 8 height 8
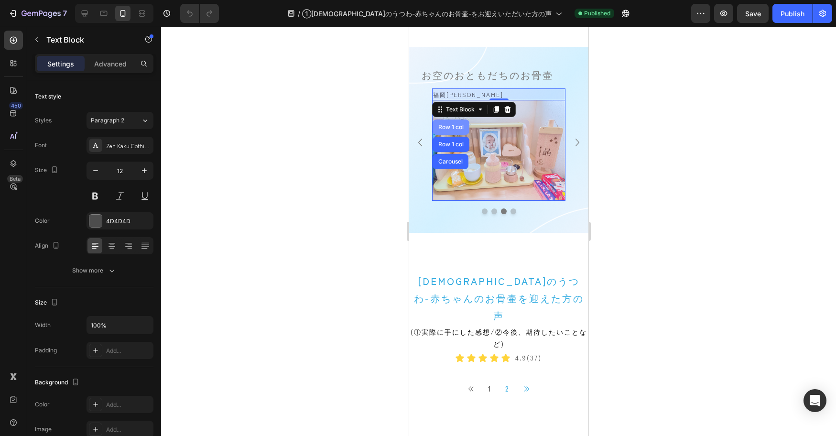
click at [446, 127] on div "Row 1 col" at bounding box center [450, 127] width 29 height 6
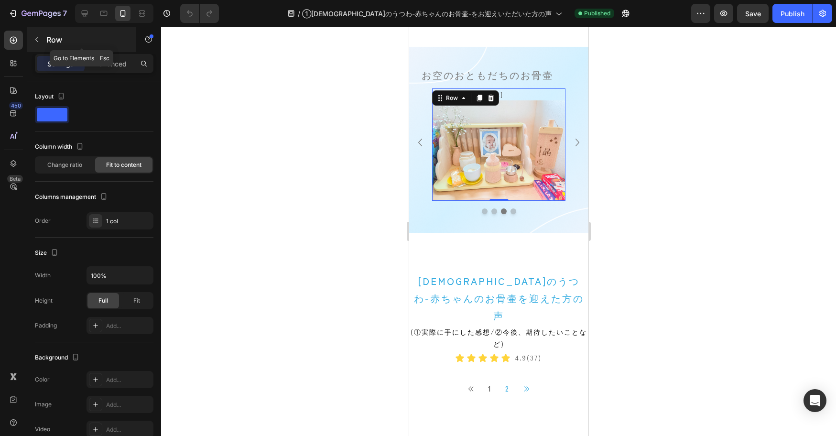
click at [40, 42] on icon "button" at bounding box center [37, 40] width 8 height 8
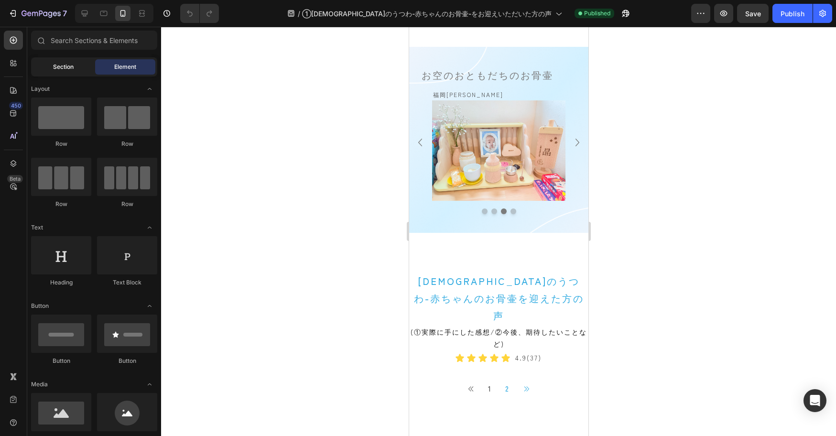
click at [59, 69] on span "Section" at bounding box center [63, 67] width 21 height 9
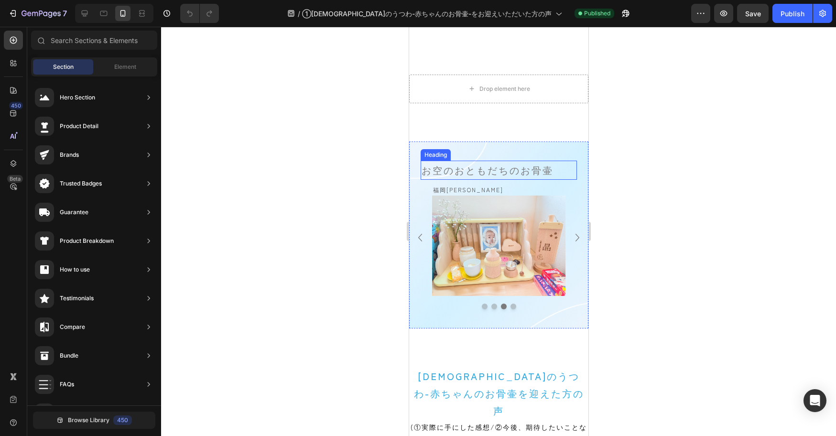
scroll to position [529, 0]
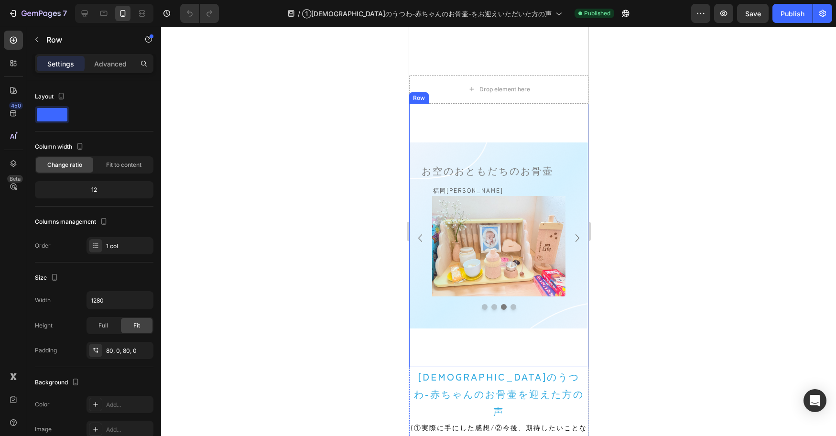
click at [528, 137] on div "お空のおともだちのお骨壷 Heading 長崎県　澪桜ちゃん Text Block Image Row 福岡県　凛華ちゃん Text Block Image …" at bounding box center [498, 235] width 179 height 263
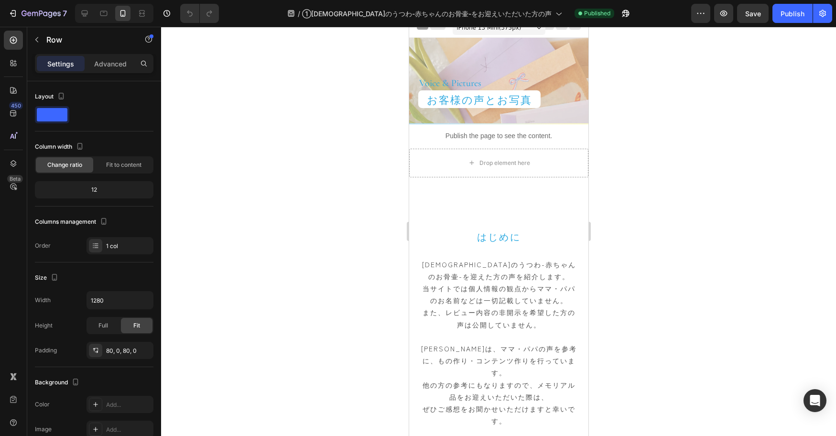
scroll to position [0, 0]
